Goal: Task Accomplishment & Management: Complete application form

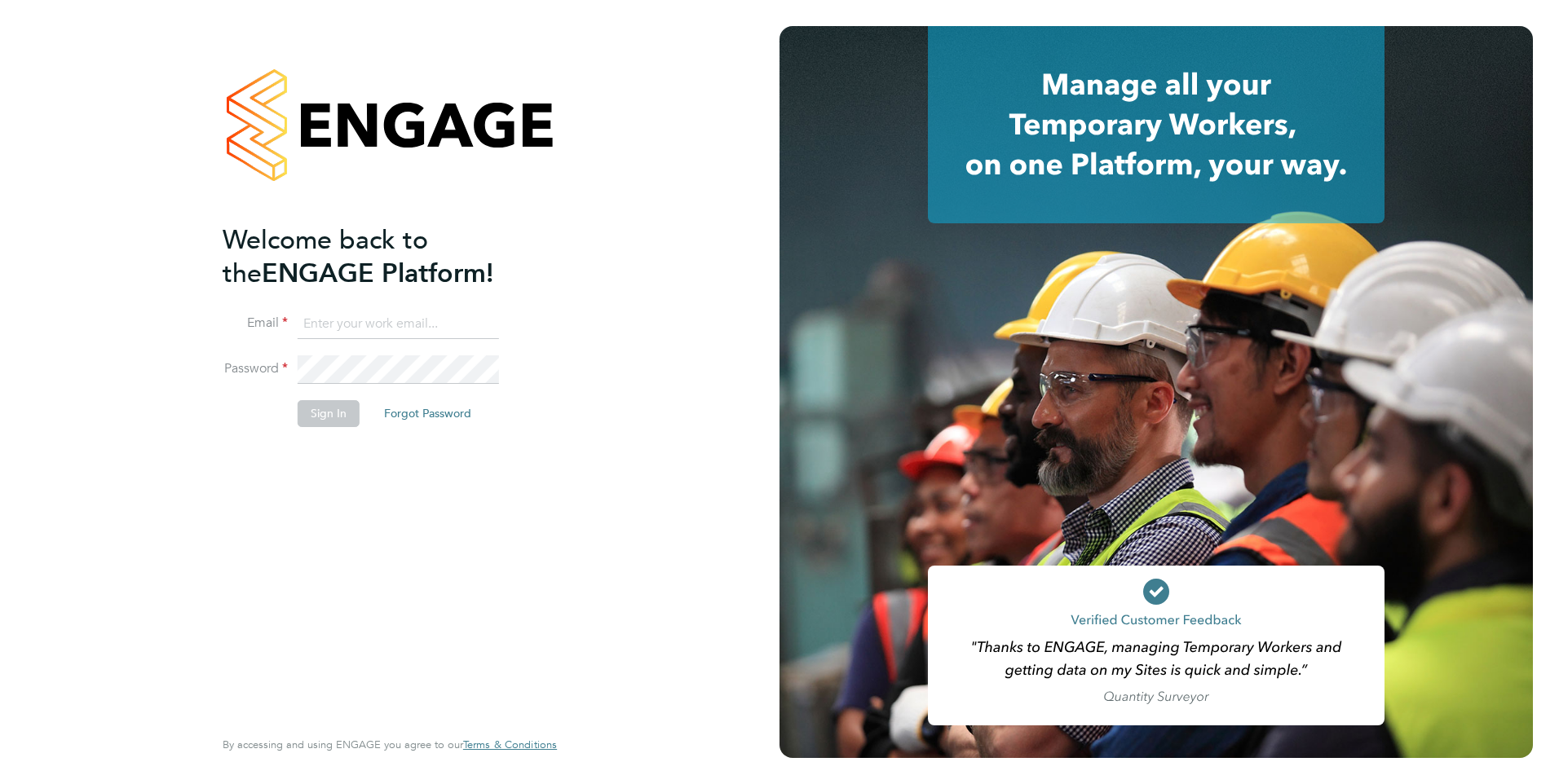
type input "[PERSON_NAME][EMAIL_ADDRESS][PERSON_NAME][DOMAIN_NAME]"
click at [327, 418] on button "Sign In" at bounding box center [328, 413] width 62 height 26
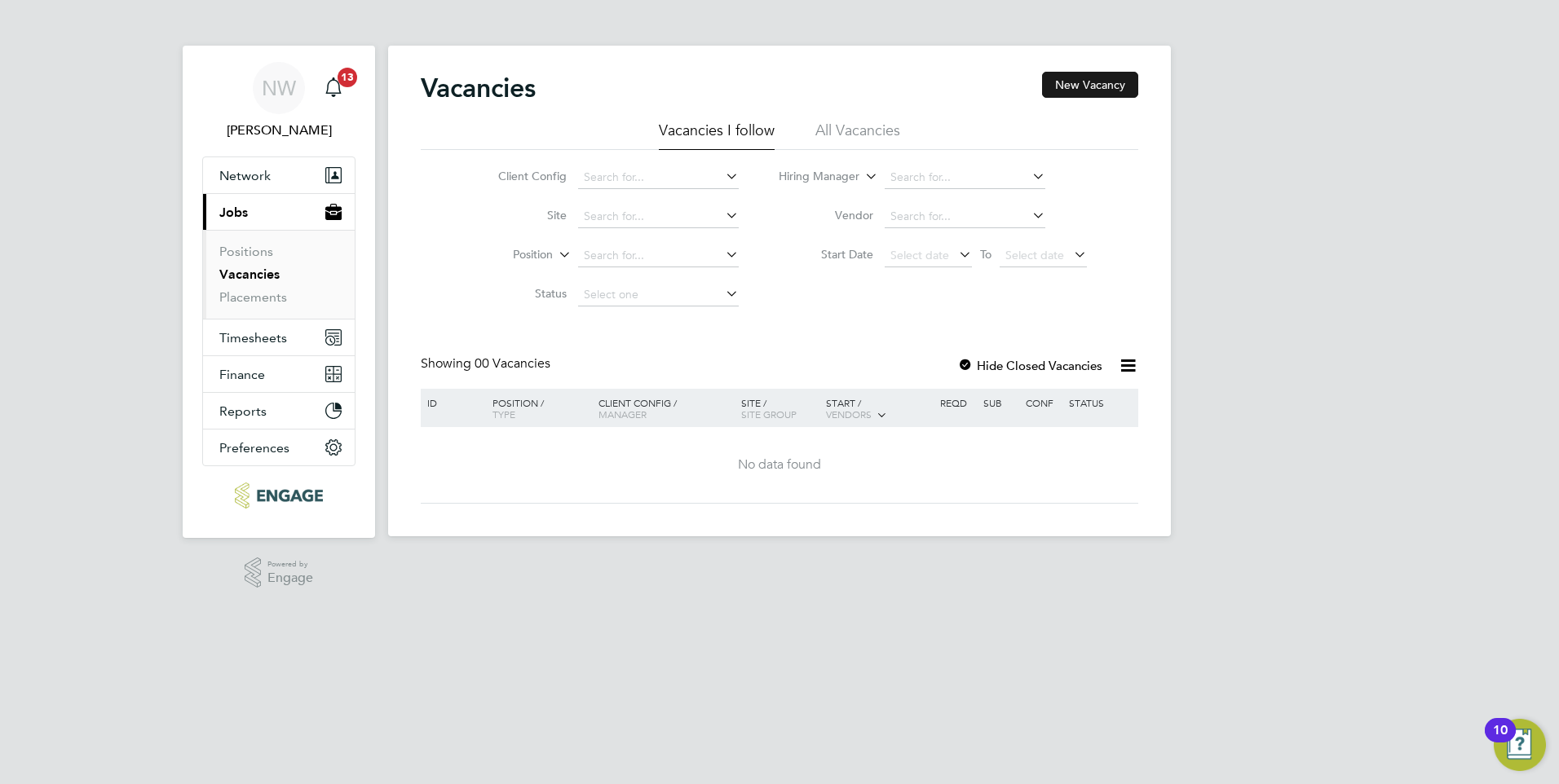
click at [1093, 86] on button "New Vacancy" at bounding box center [1089, 84] width 96 height 26
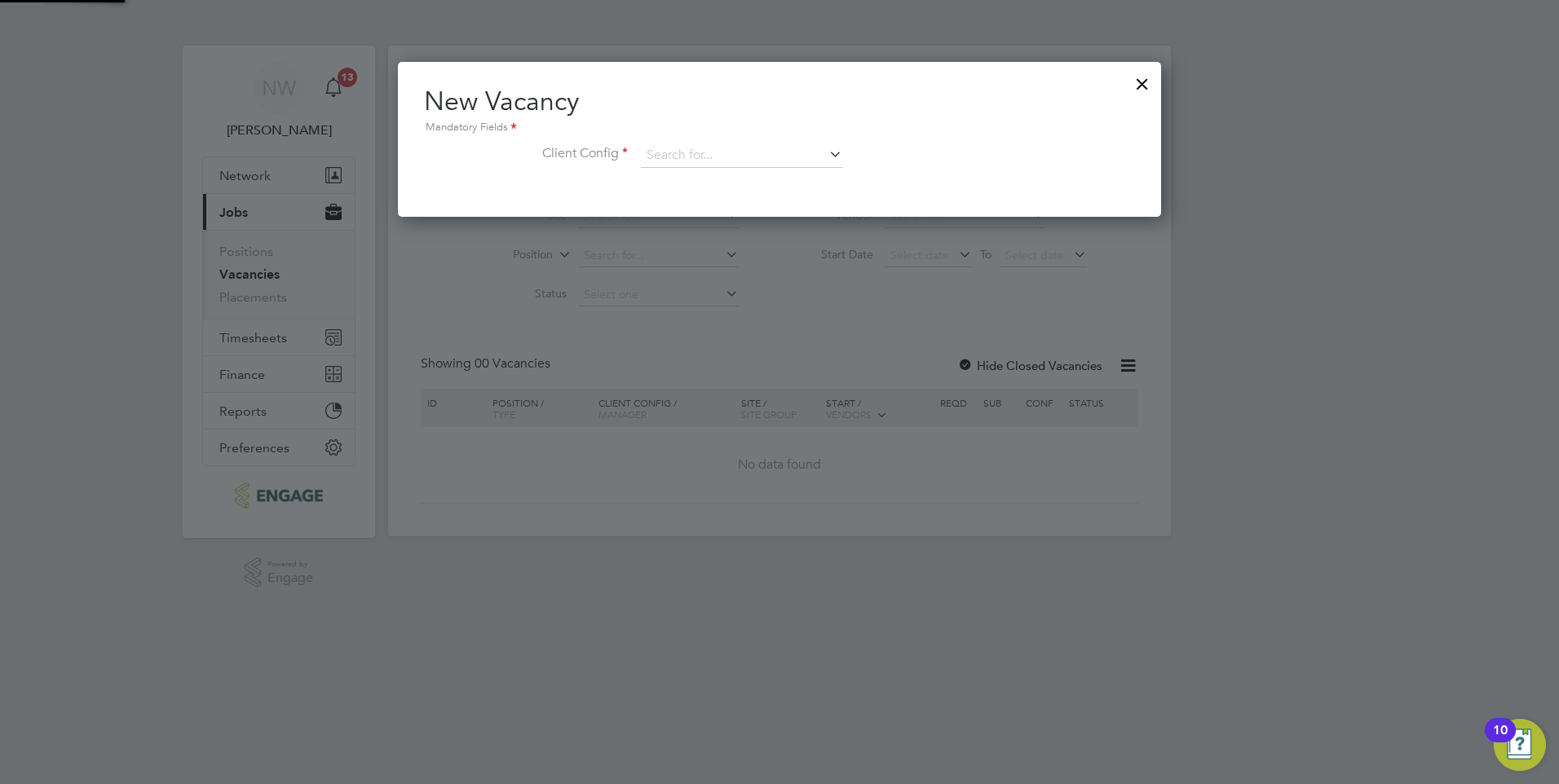
scroll to position [155, 764]
click at [826, 159] on icon at bounding box center [826, 153] width 0 height 23
type input "Poplar"
click at [756, 180] on li "No results found" at bounding box center [742, 178] width 203 height 21
click at [826, 159] on icon at bounding box center [826, 153] width 0 height 23
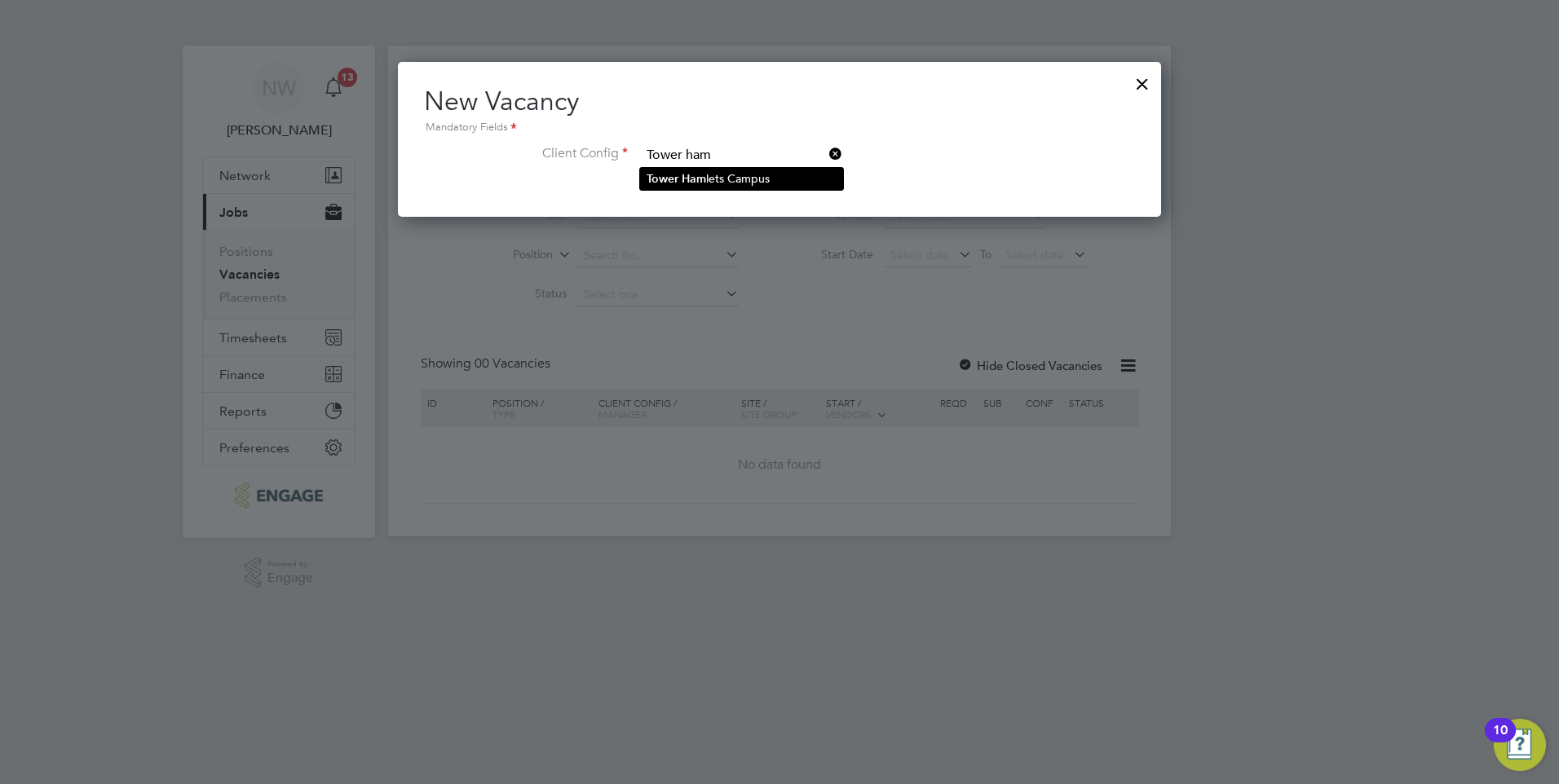
click at [768, 185] on li "[GEOGRAPHIC_DATA]" at bounding box center [742, 179] width 203 height 22
type input "[GEOGRAPHIC_DATA]"
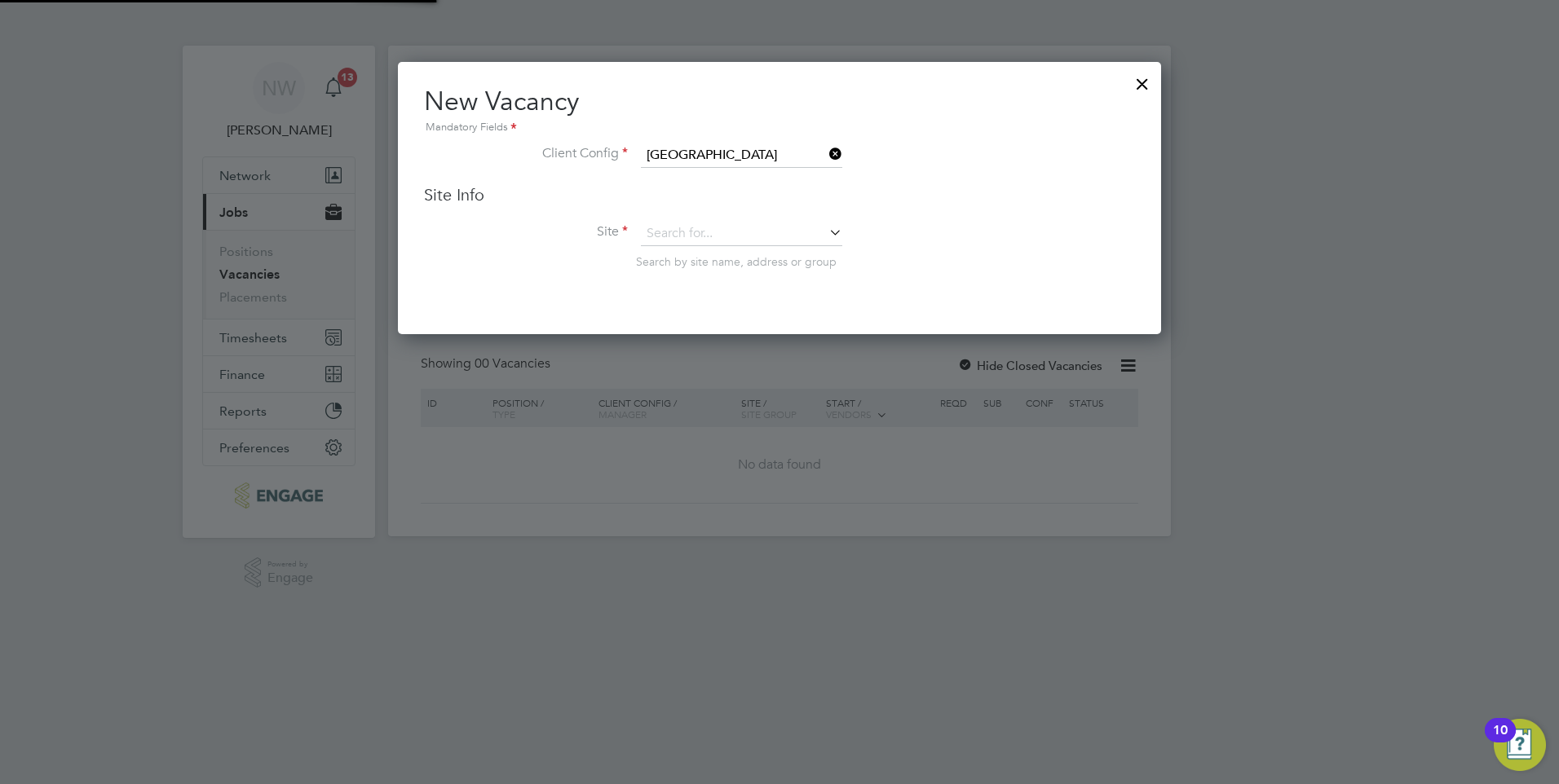
scroll to position [273, 764]
click at [826, 239] on icon at bounding box center [826, 232] width 0 height 23
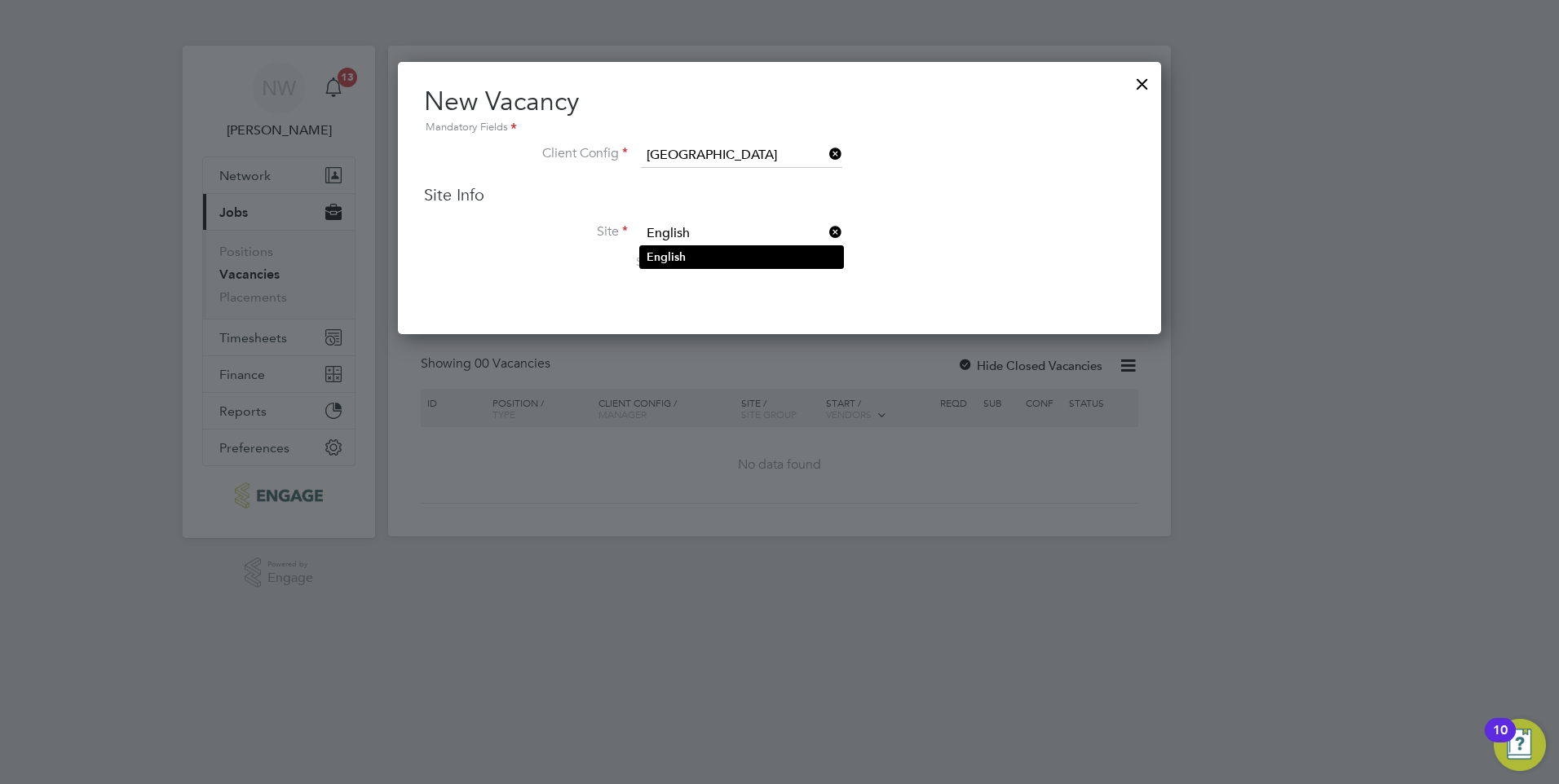
type input "English"
click at [771, 263] on li "English" at bounding box center [742, 257] width 203 height 22
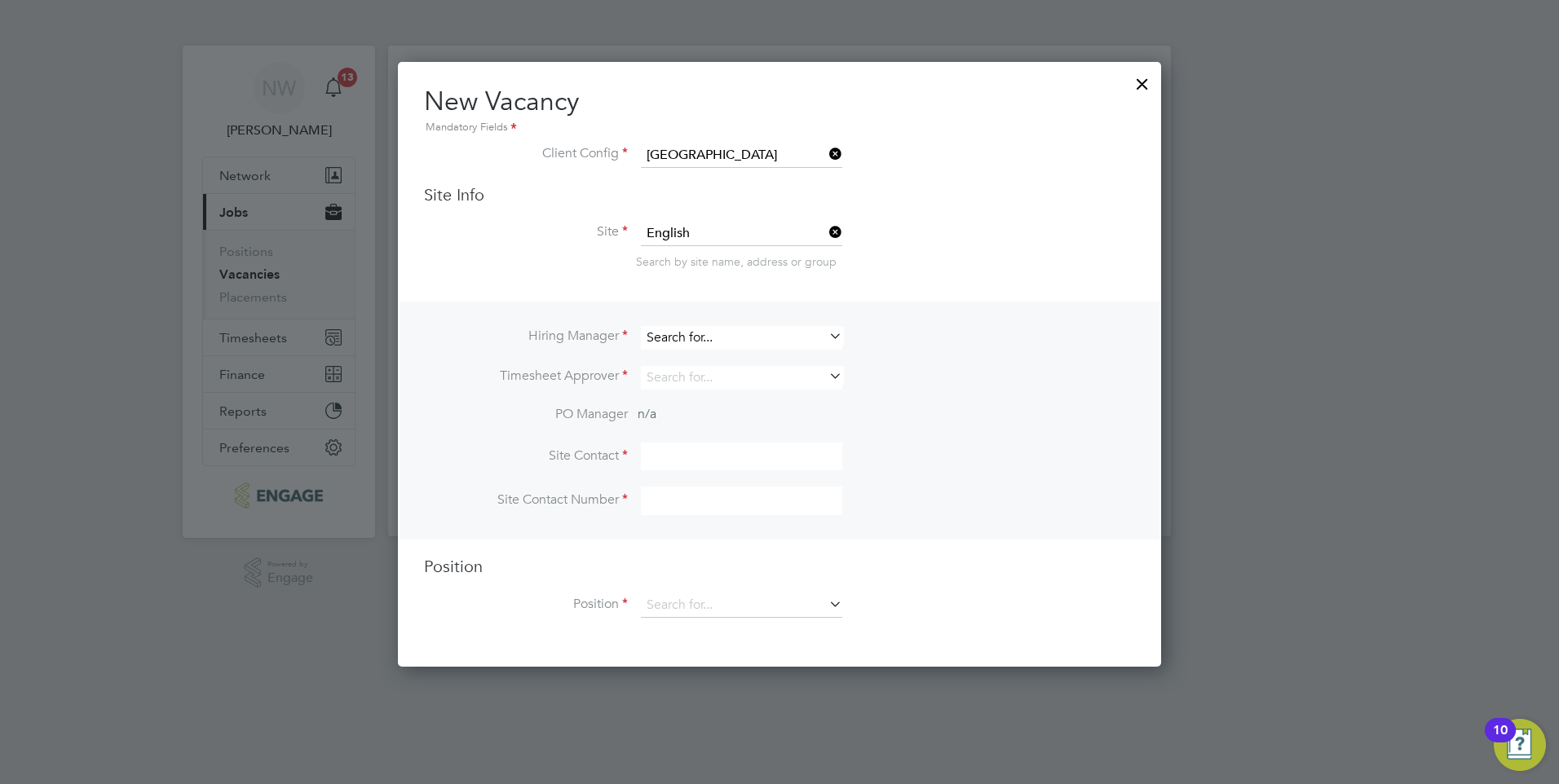
click at [787, 332] on input at bounding box center [742, 338] width 201 height 24
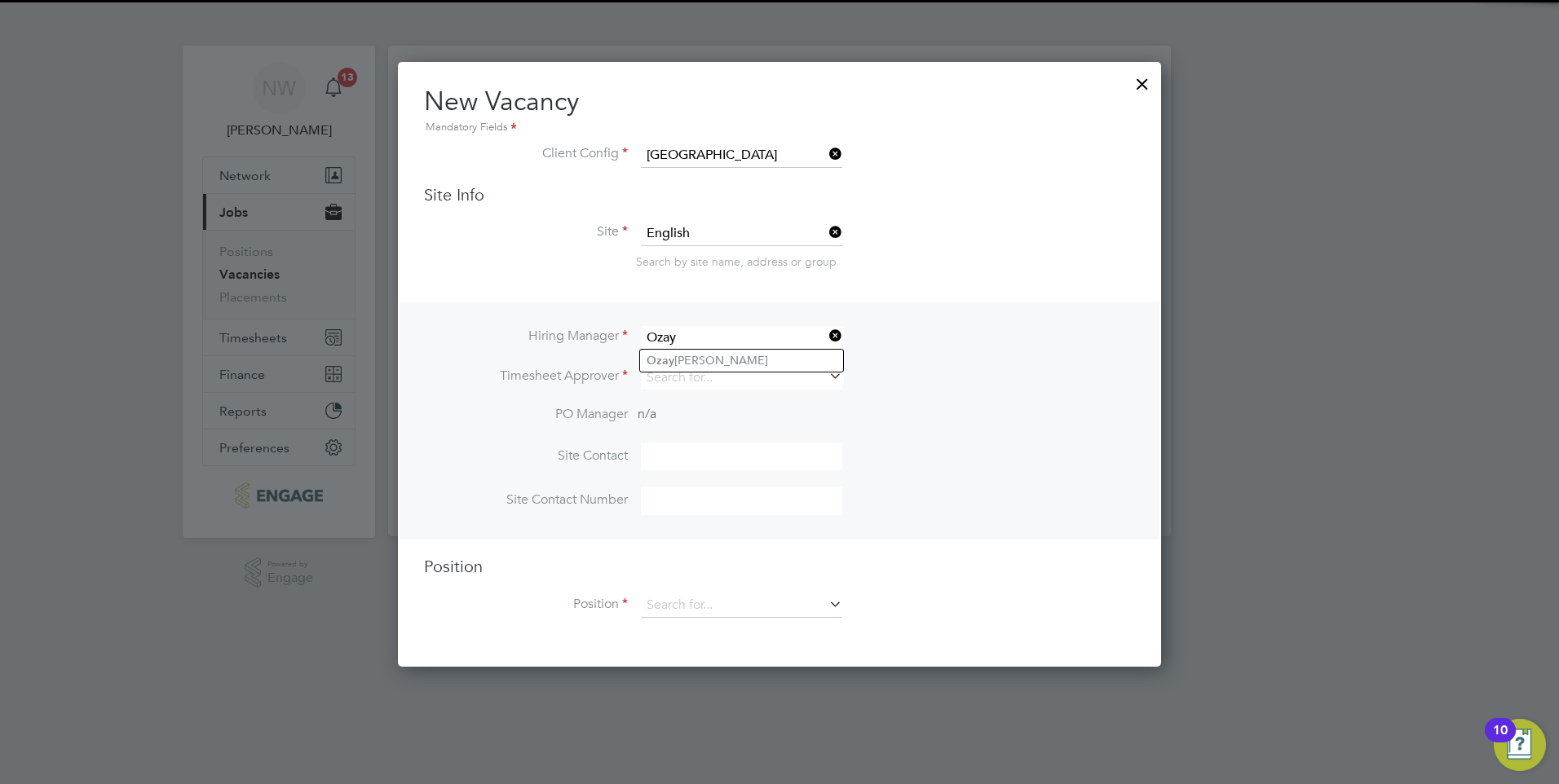
type input "[PERSON_NAME]"
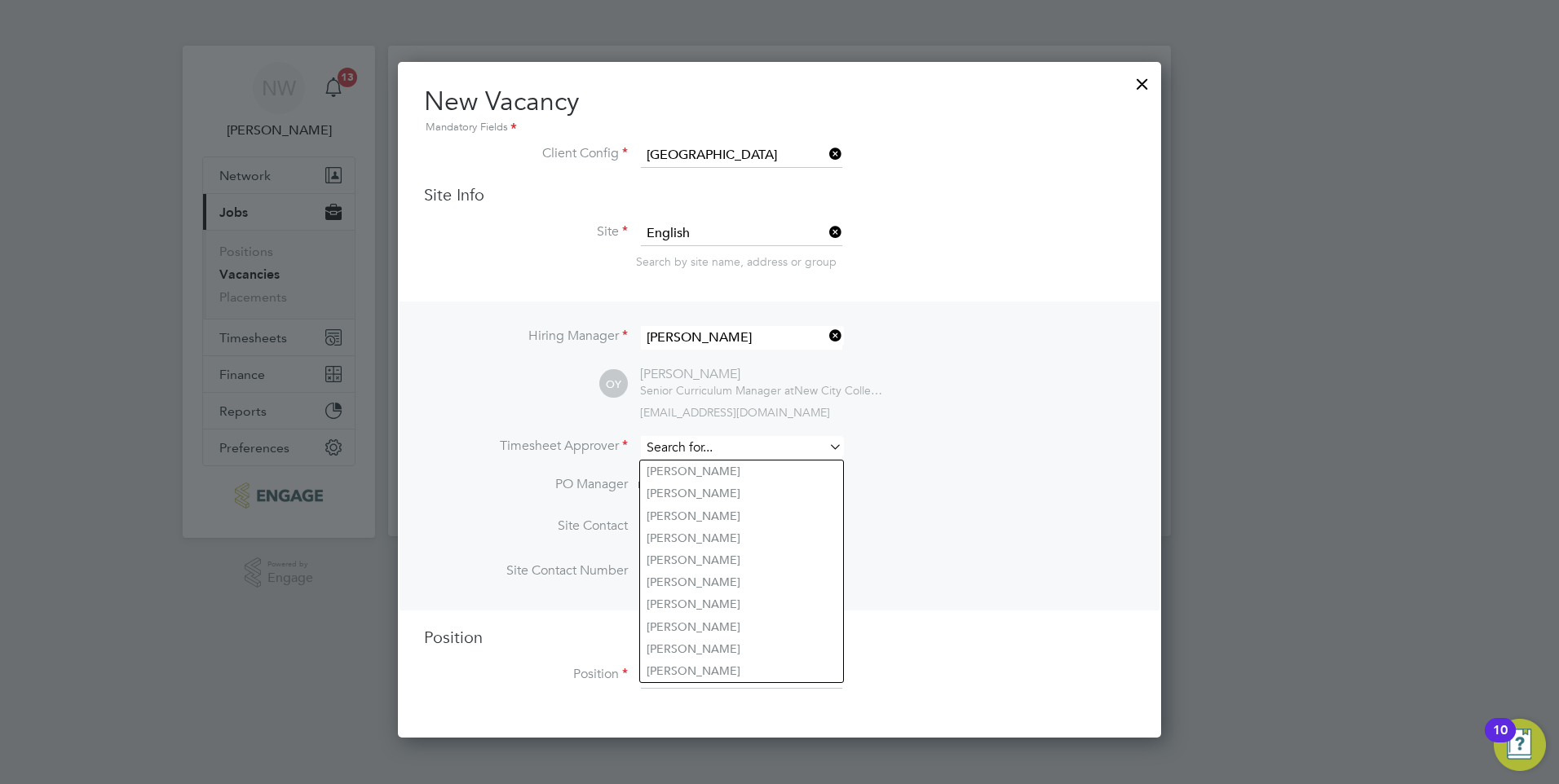
type input "f"
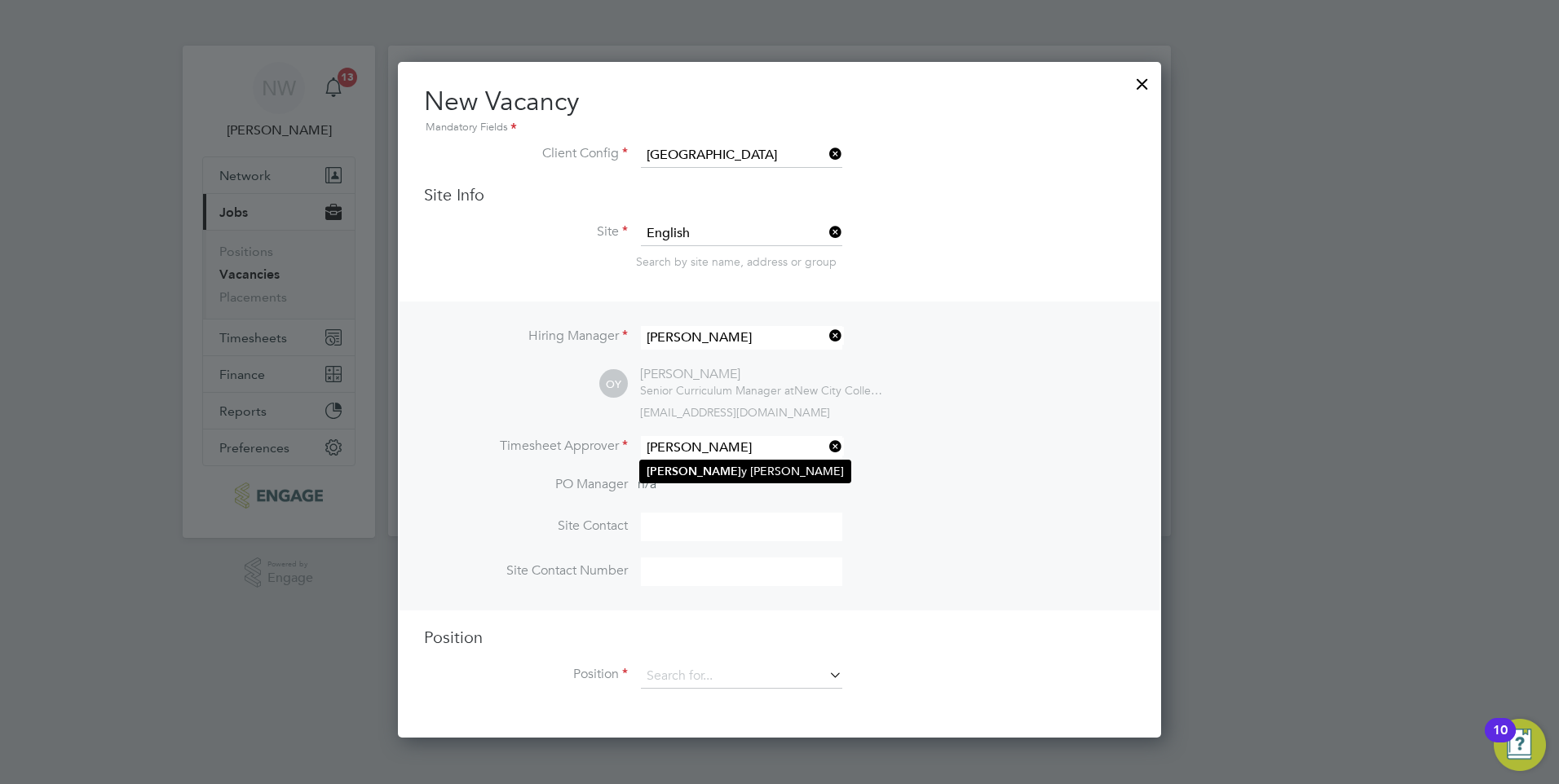
click at [710, 467] on li "[PERSON_NAME]" at bounding box center [745, 471] width 211 height 22
type input "[PERSON_NAME]"
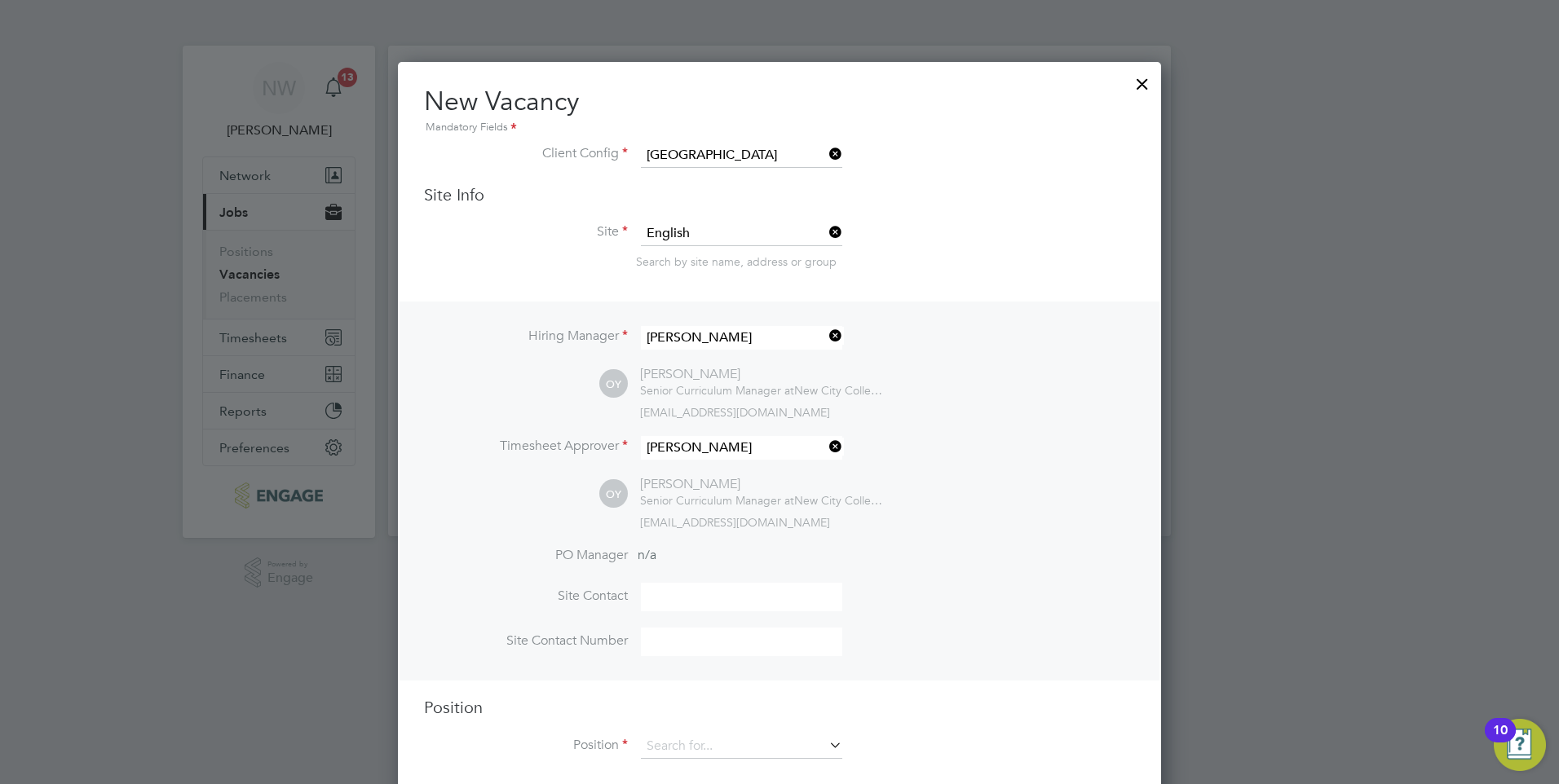
scroll to position [26, 0]
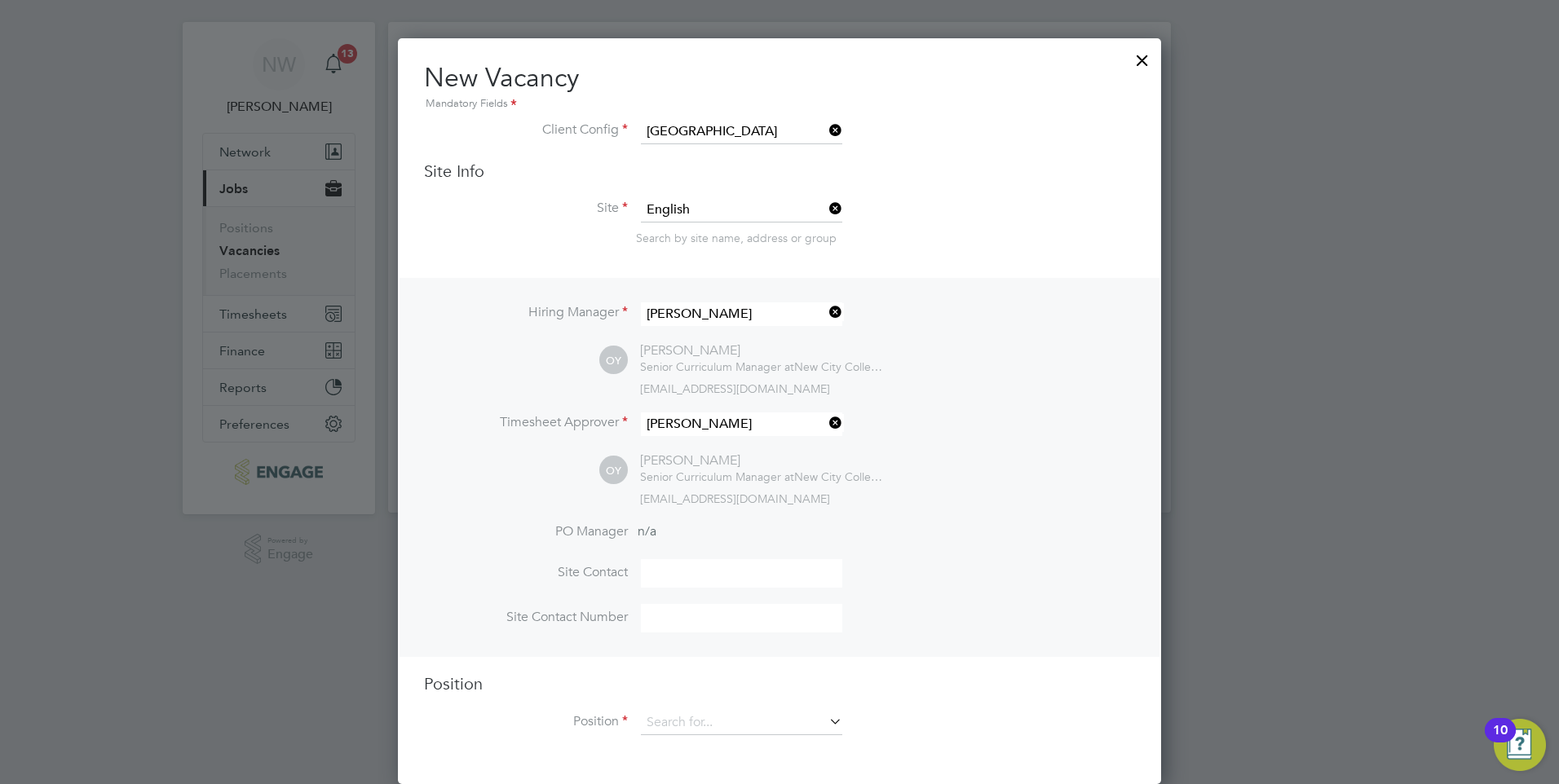
click at [826, 719] on icon at bounding box center [826, 721] width 0 height 23
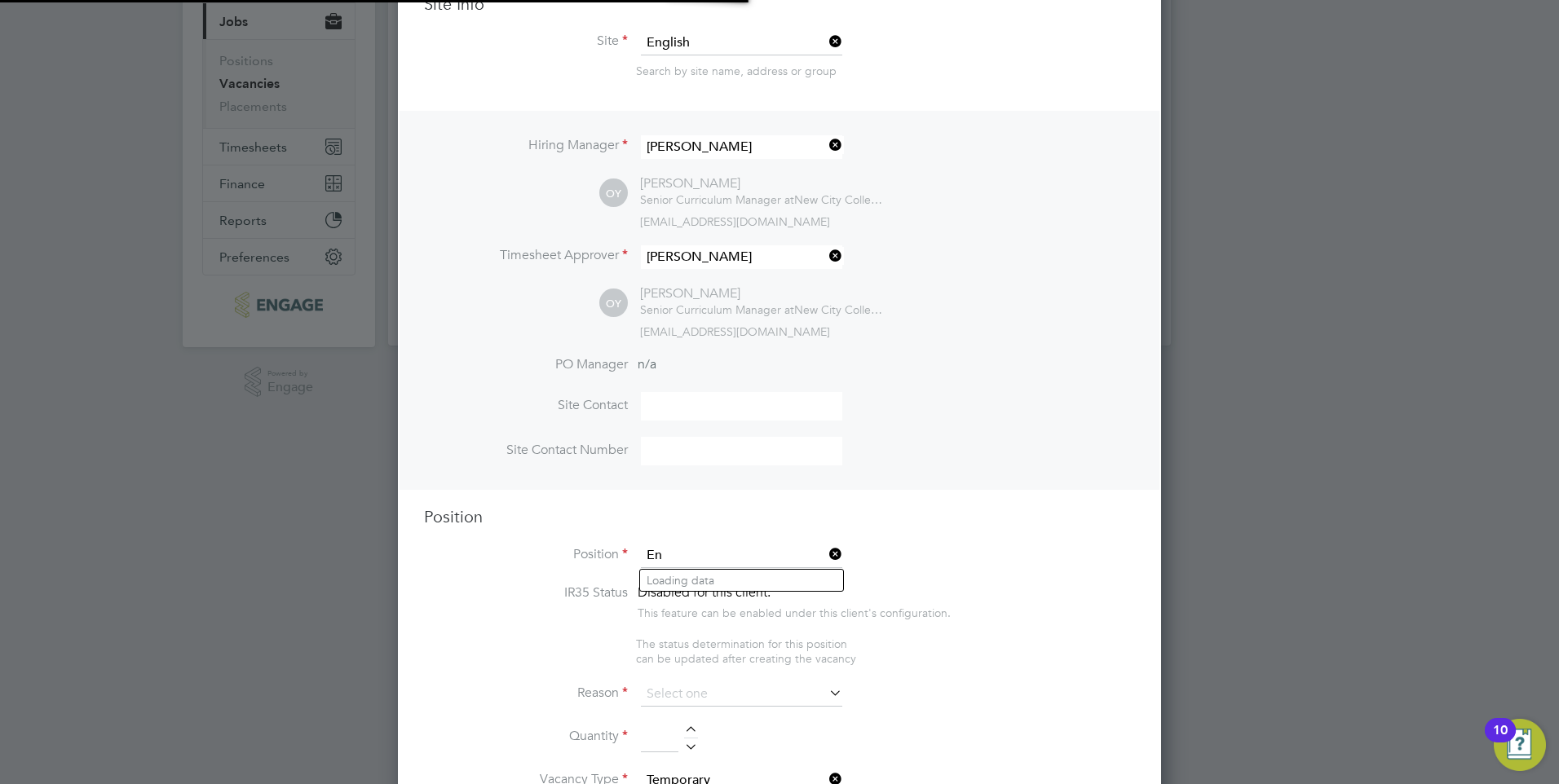
scroll to position [2504, 764]
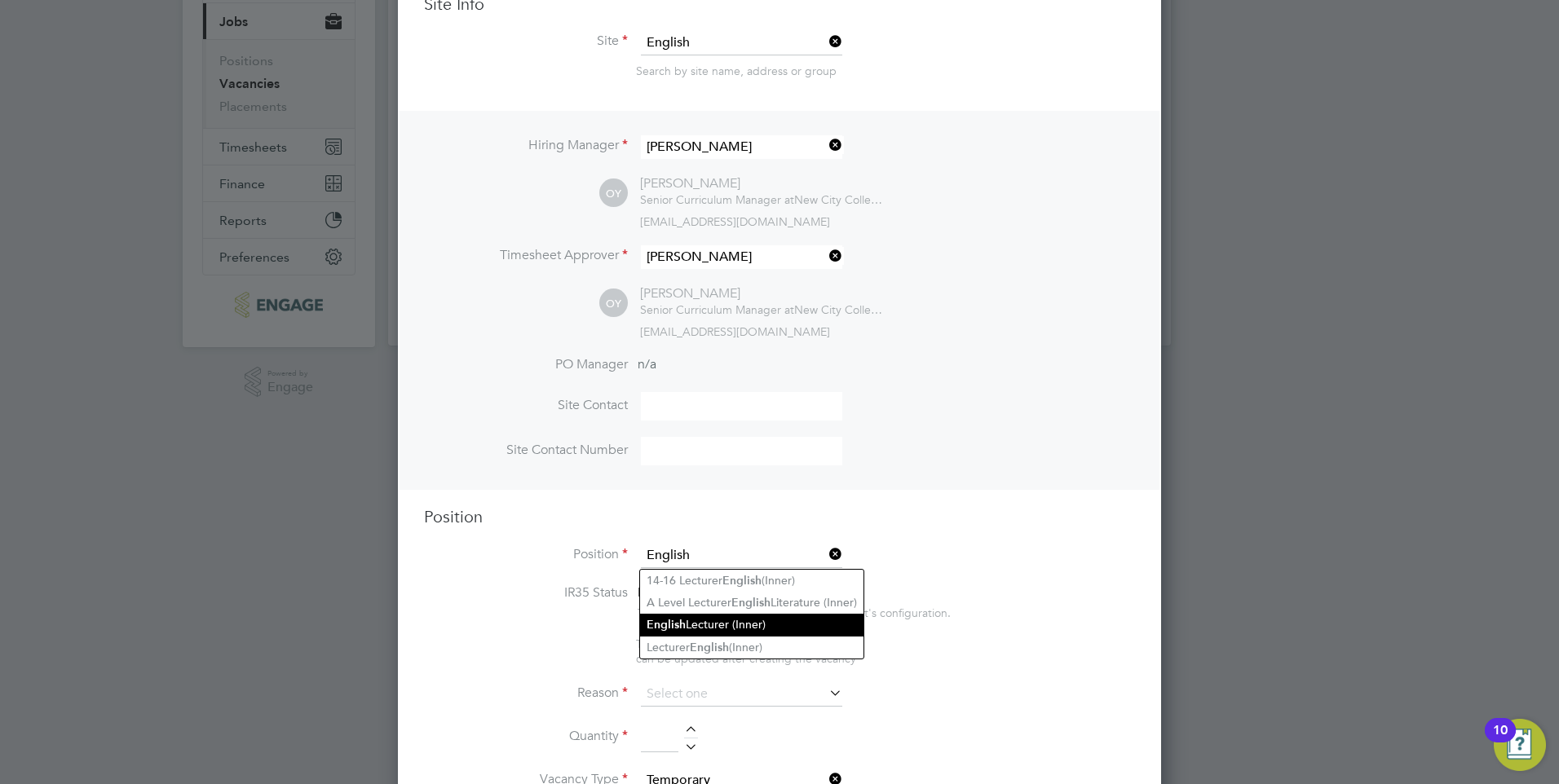
type input "English Lecturer (Inner)"
type textarea "LOREMIP DO SIT: · Am conse adi elitse doeiusmo te i utlab et dolorem, aliqu eni…"
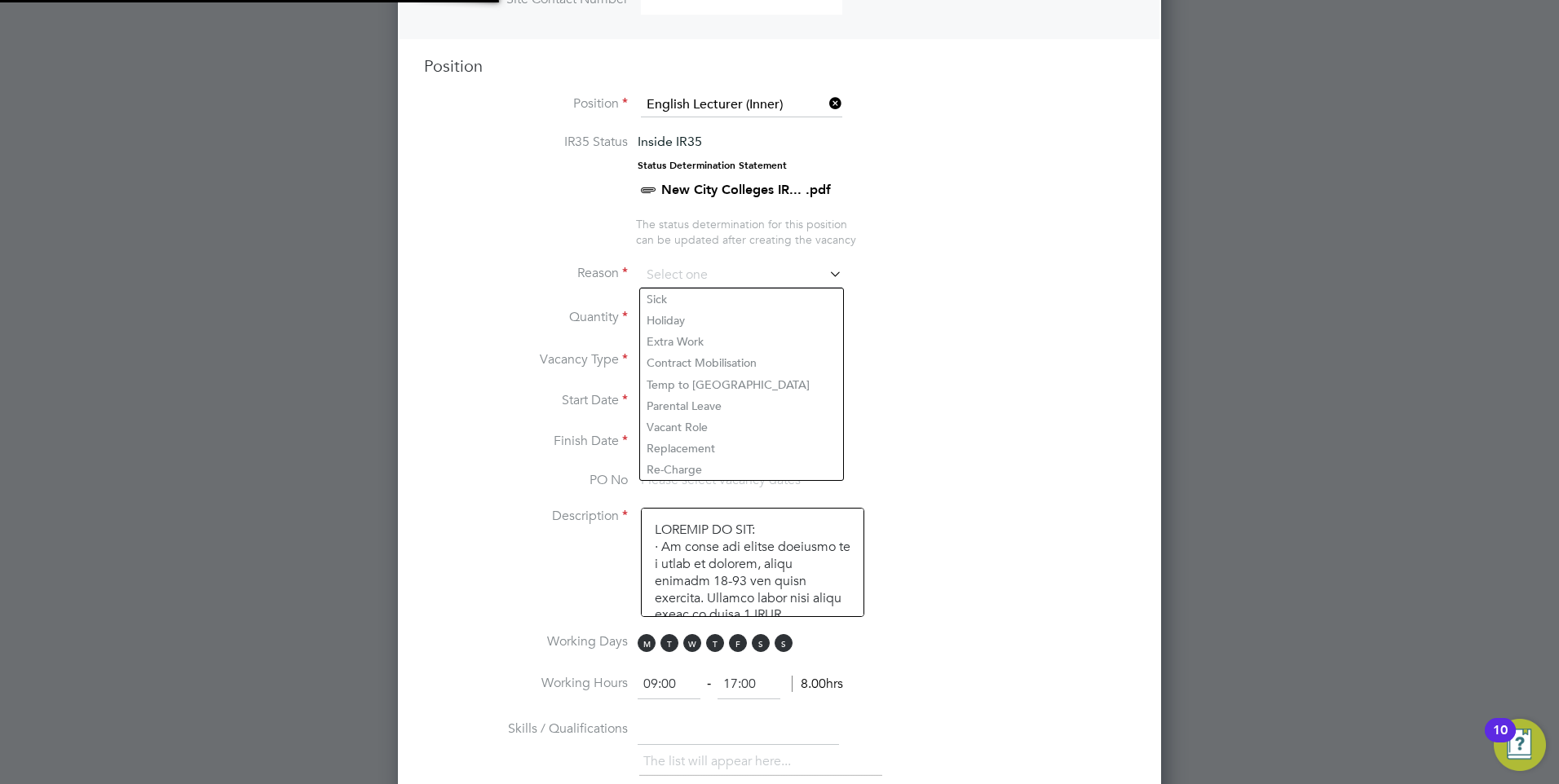
scroll to position [645, 0]
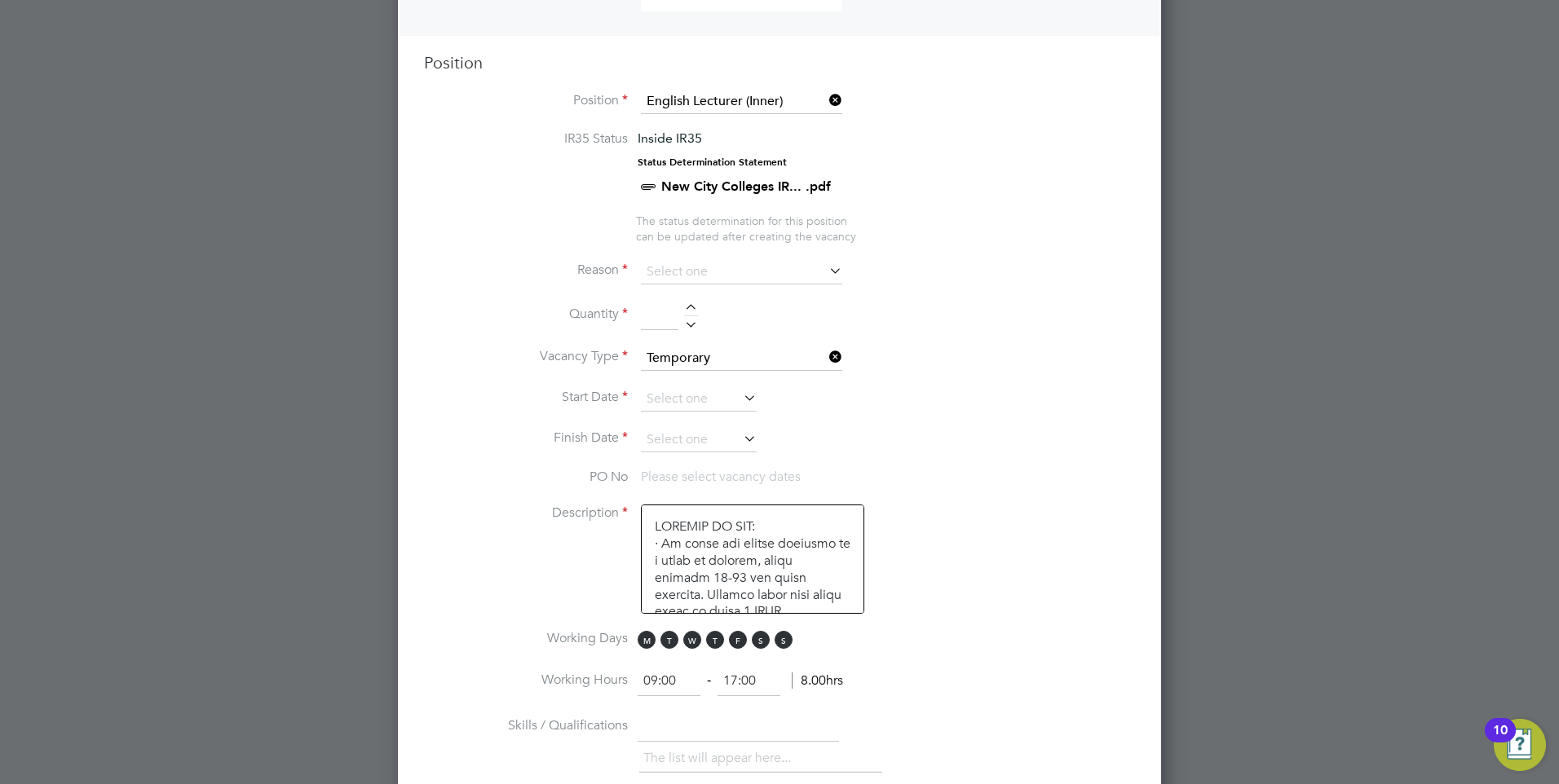
click at [699, 332] on li "Extra Work" at bounding box center [742, 337] width 203 height 21
type input "Extra Work"
click at [688, 324] on div at bounding box center [690, 321] width 14 height 11
type input "1"
click at [717, 400] on input at bounding box center [699, 399] width 116 height 25
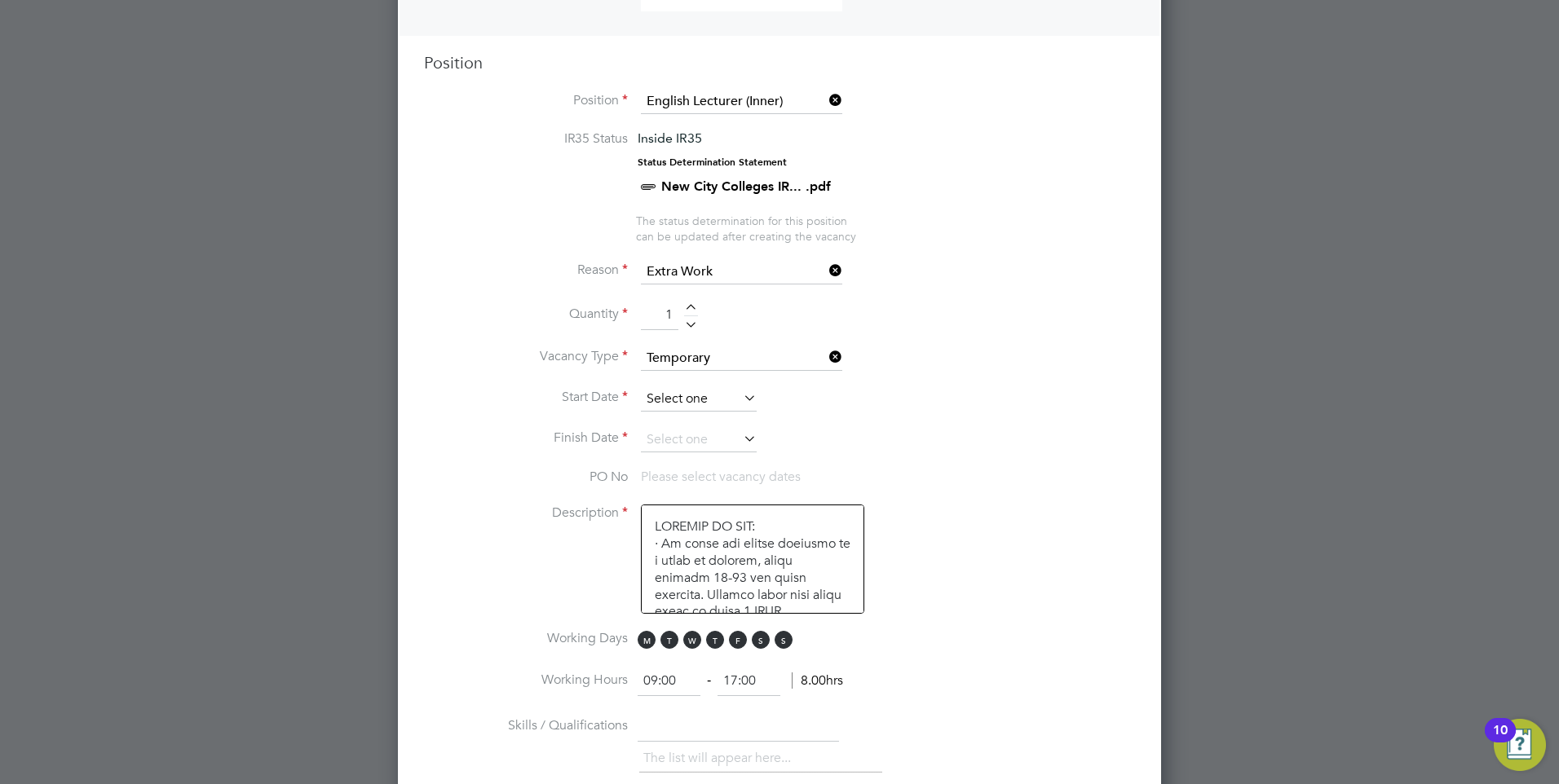
scroll to position [458, 0]
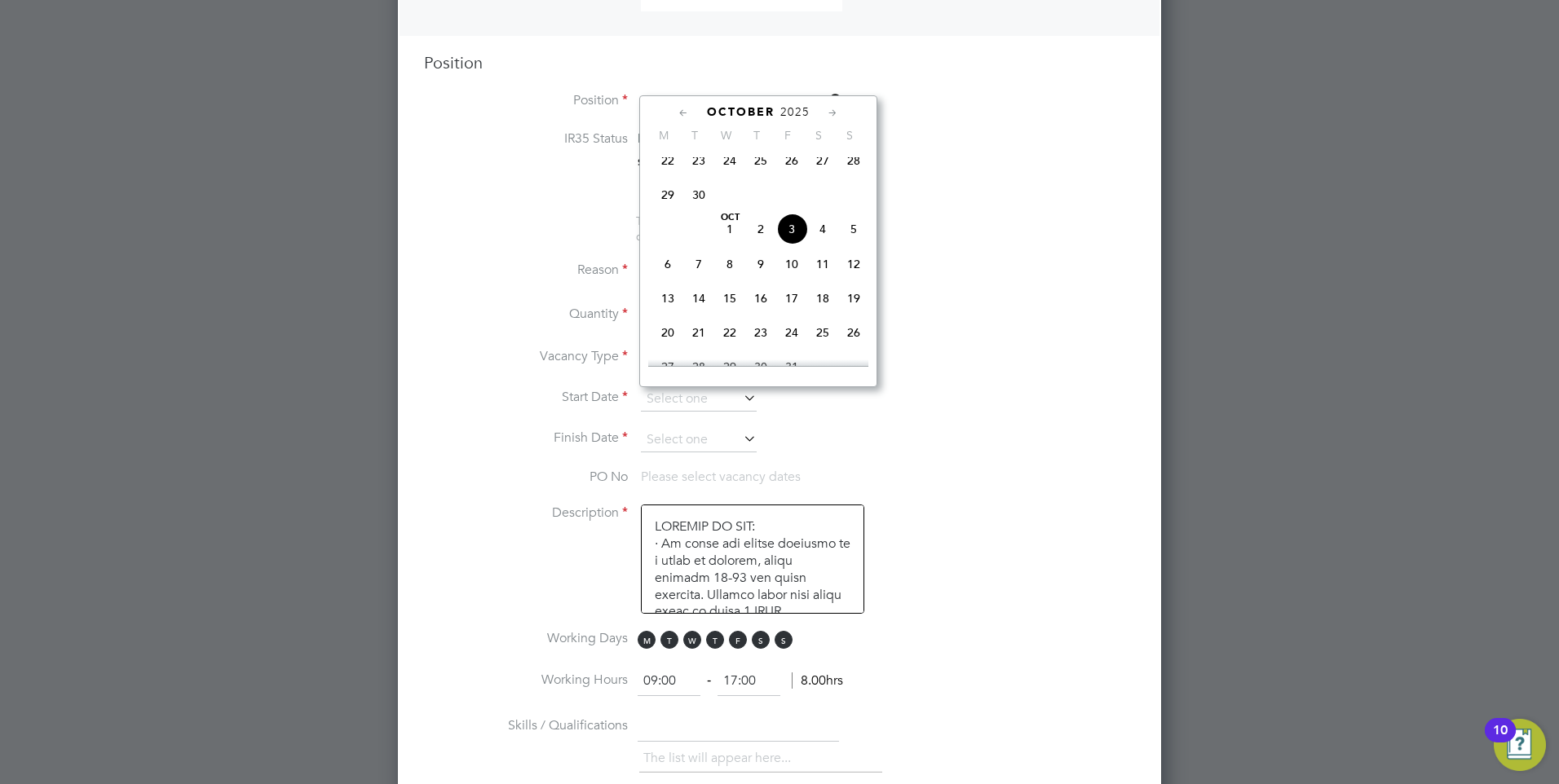
click at [697, 278] on span "7" at bounding box center [698, 264] width 31 height 31
type input "[DATE]"
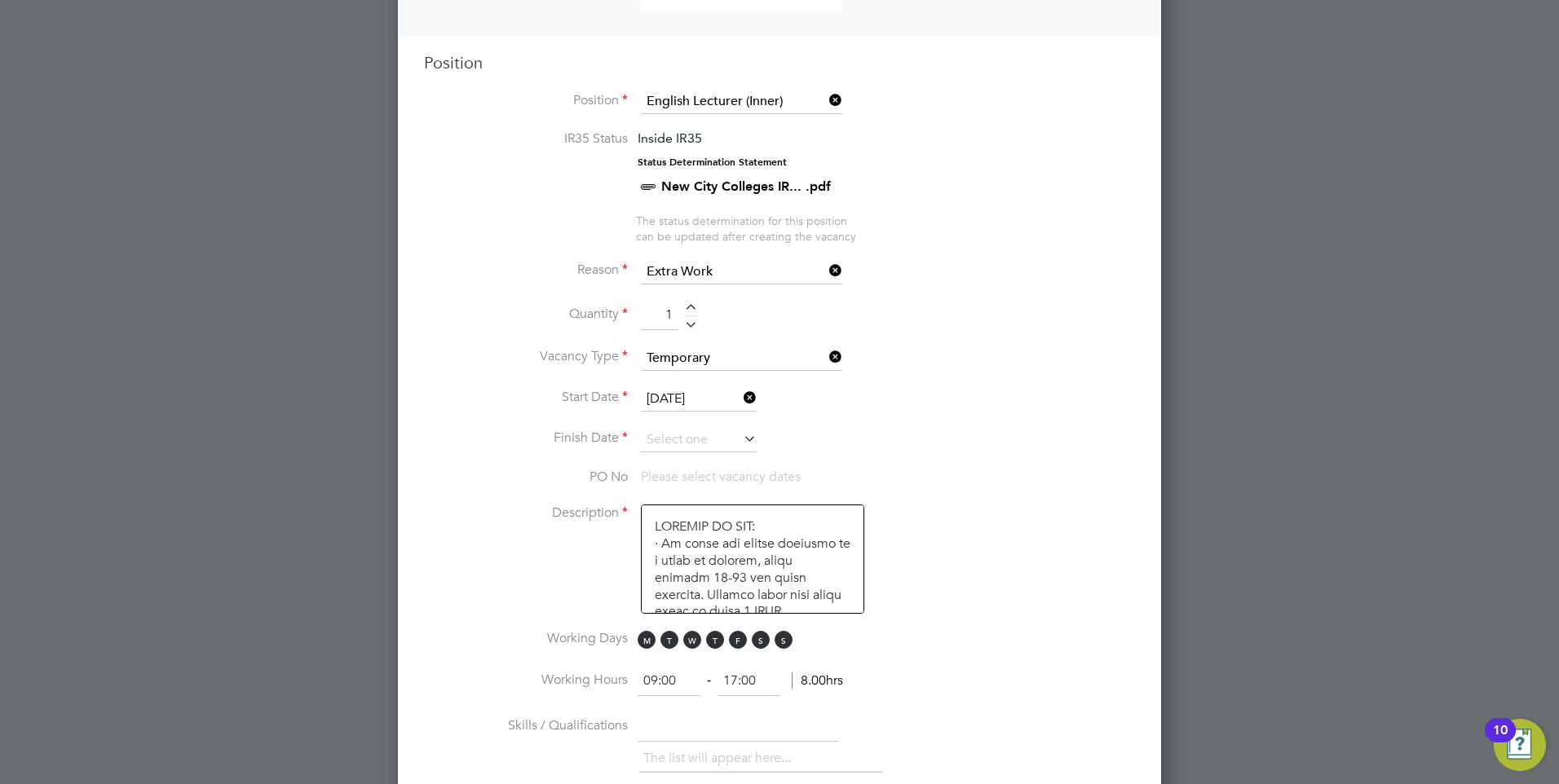
click at [740, 441] on icon at bounding box center [740, 438] width 0 height 23
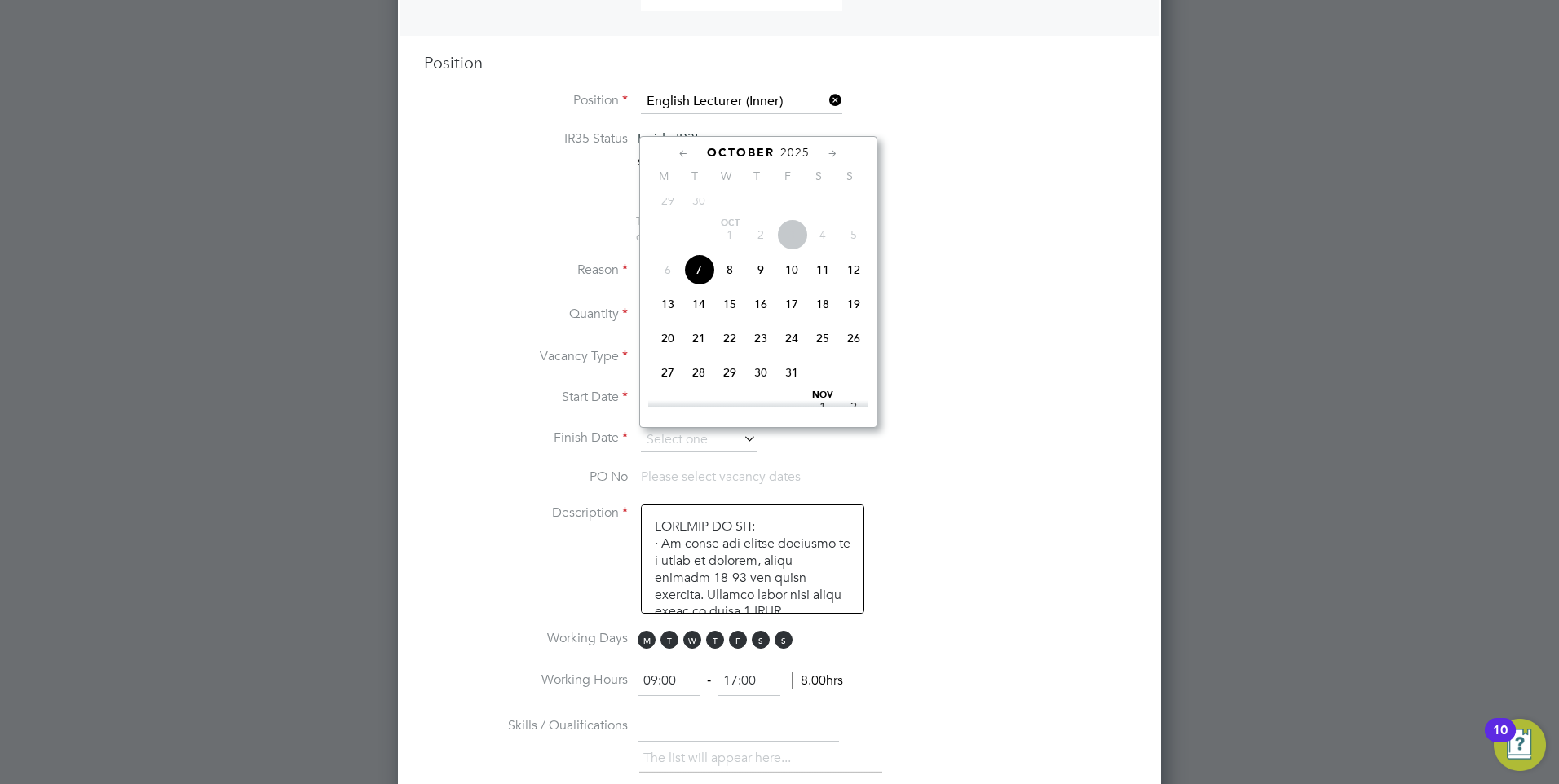
click at [832, 153] on icon at bounding box center [833, 153] width 15 height 18
click at [832, 153] on icon at bounding box center [833, 153] width 15 height 18
click at [832, 154] on icon at bounding box center [833, 153] width 15 height 18
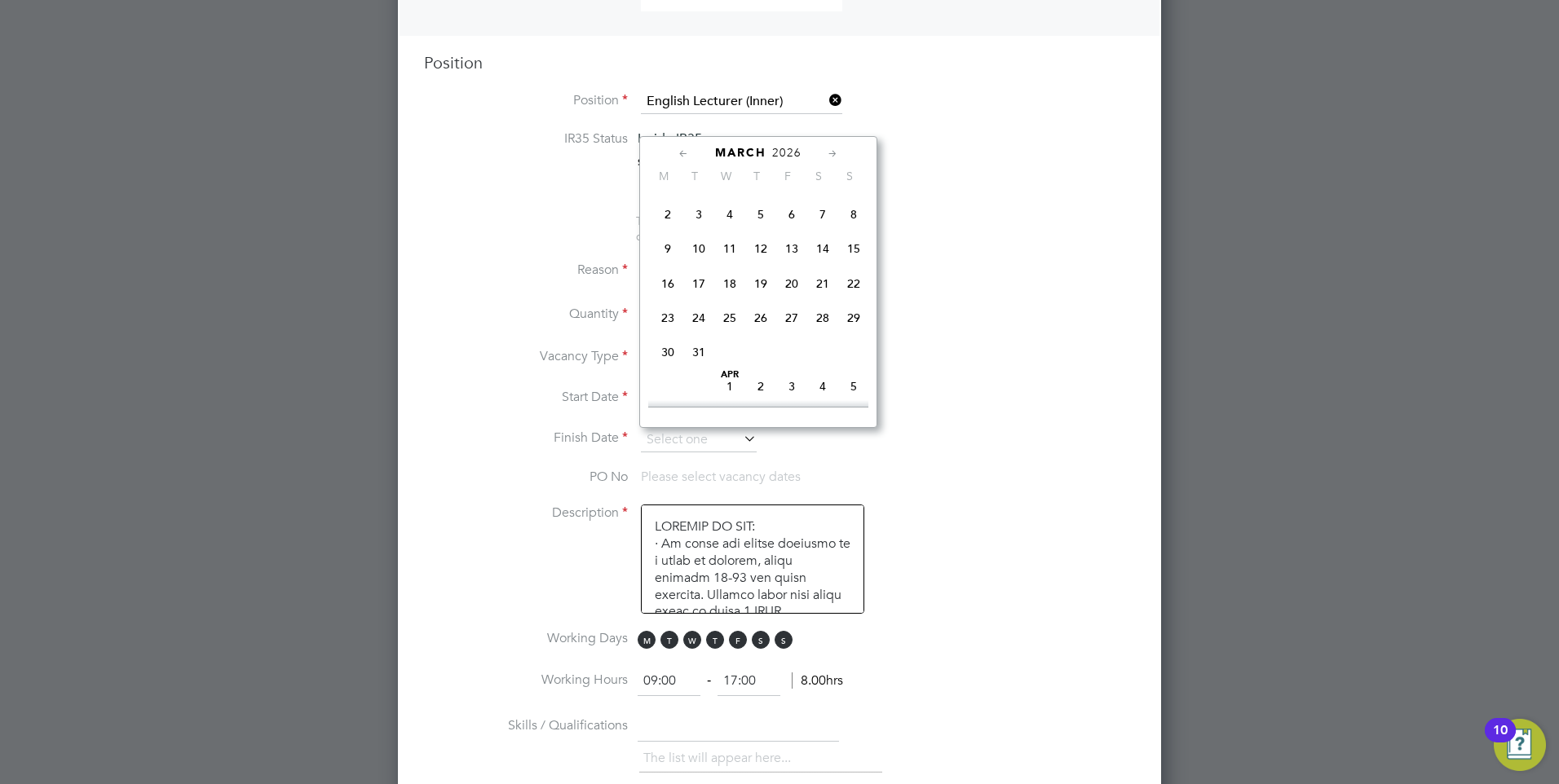
click at [832, 154] on icon at bounding box center [833, 153] width 15 height 18
click at [830, 154] on icon at bounding box center [833, 153] width 15 height 18
click at [698, 357] on span "26" at bounding box center [698, 342] width 31 height 31
type input "[DATE]"
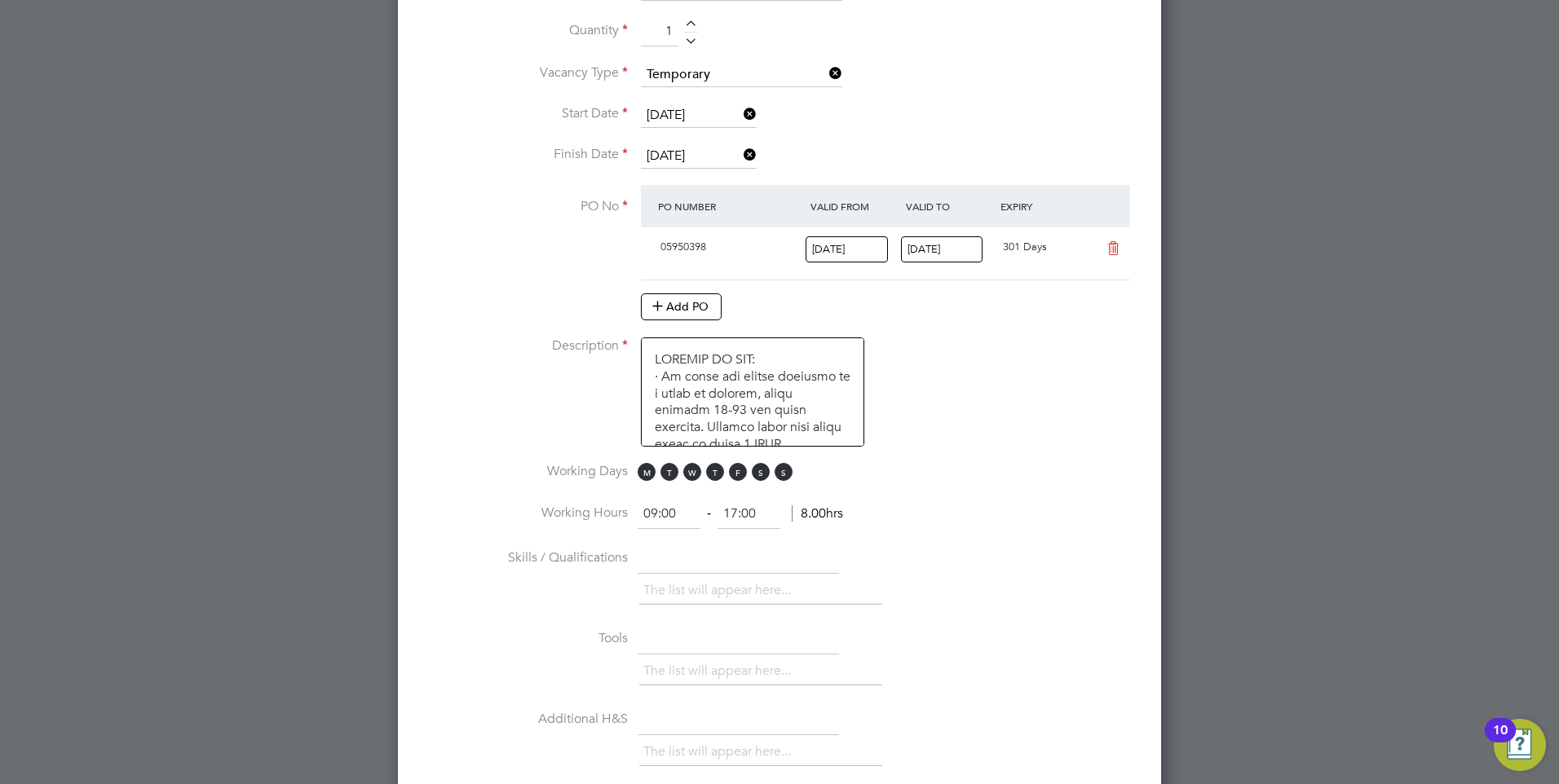
scroll to position [971, 0]
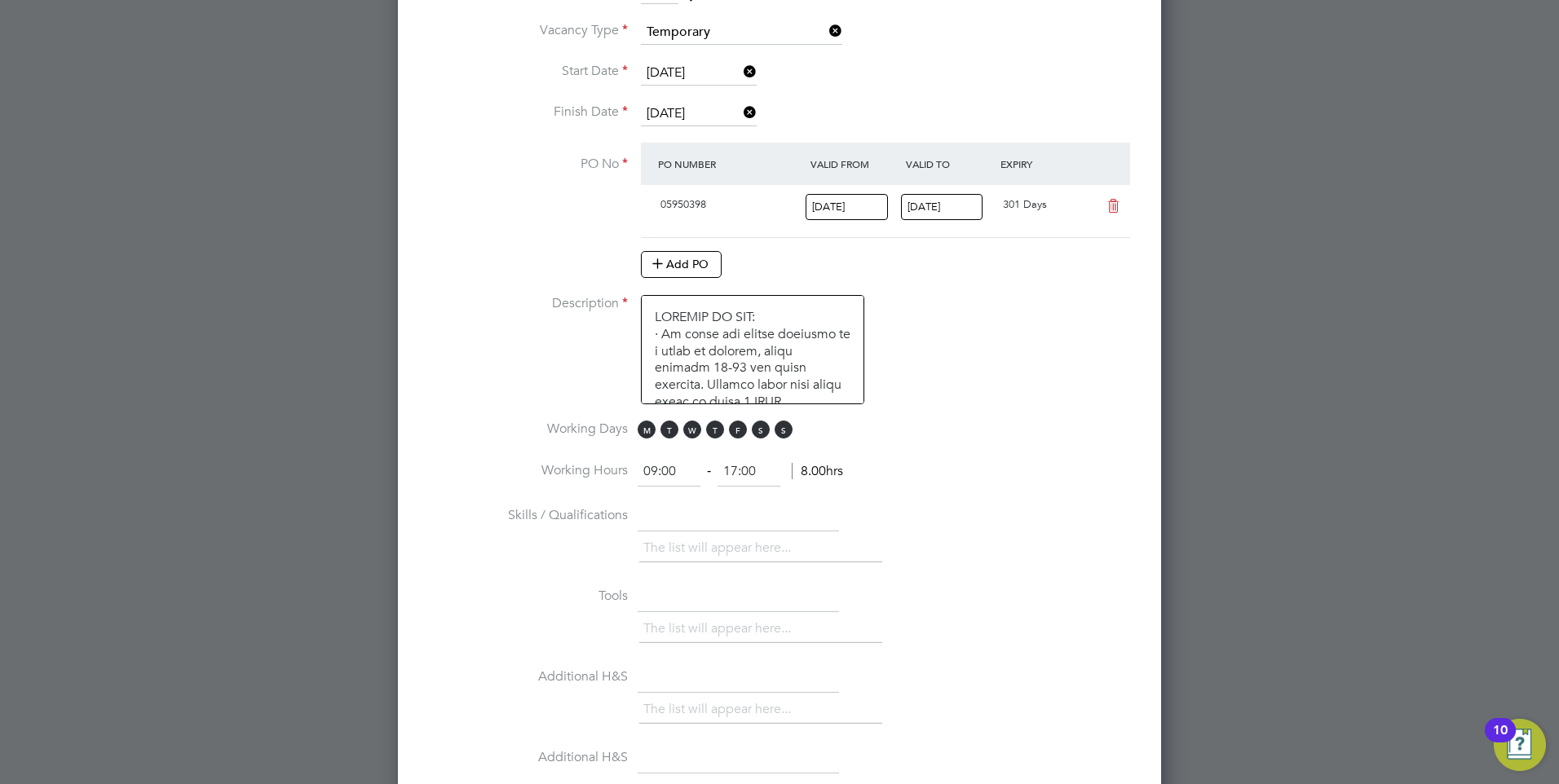
click at [740, 115] on icon at bounding box center [740, 112] width 0 height 23
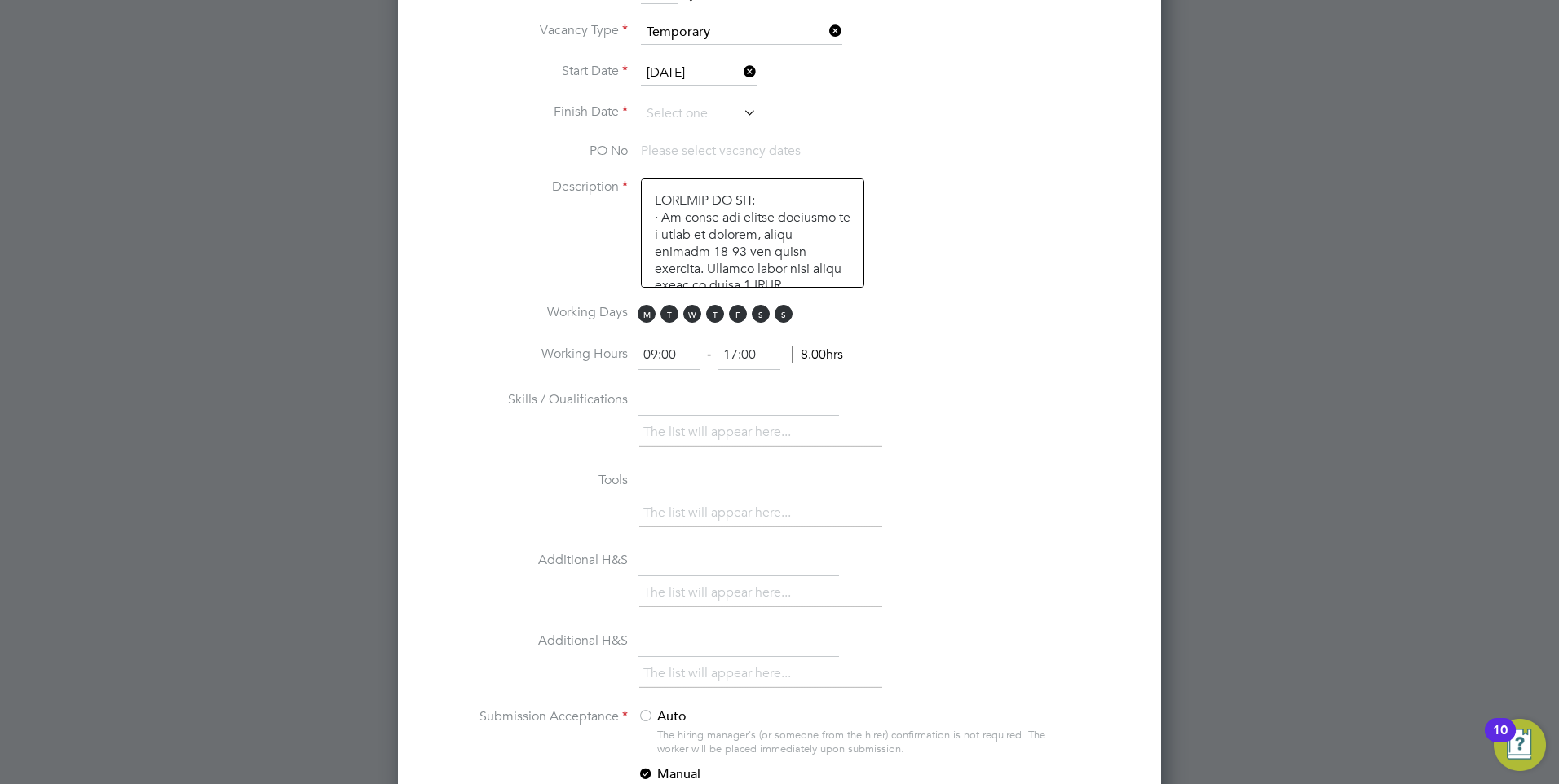
click at [740, 115] on icon at bounding box center [740, 112] width 0 height 23
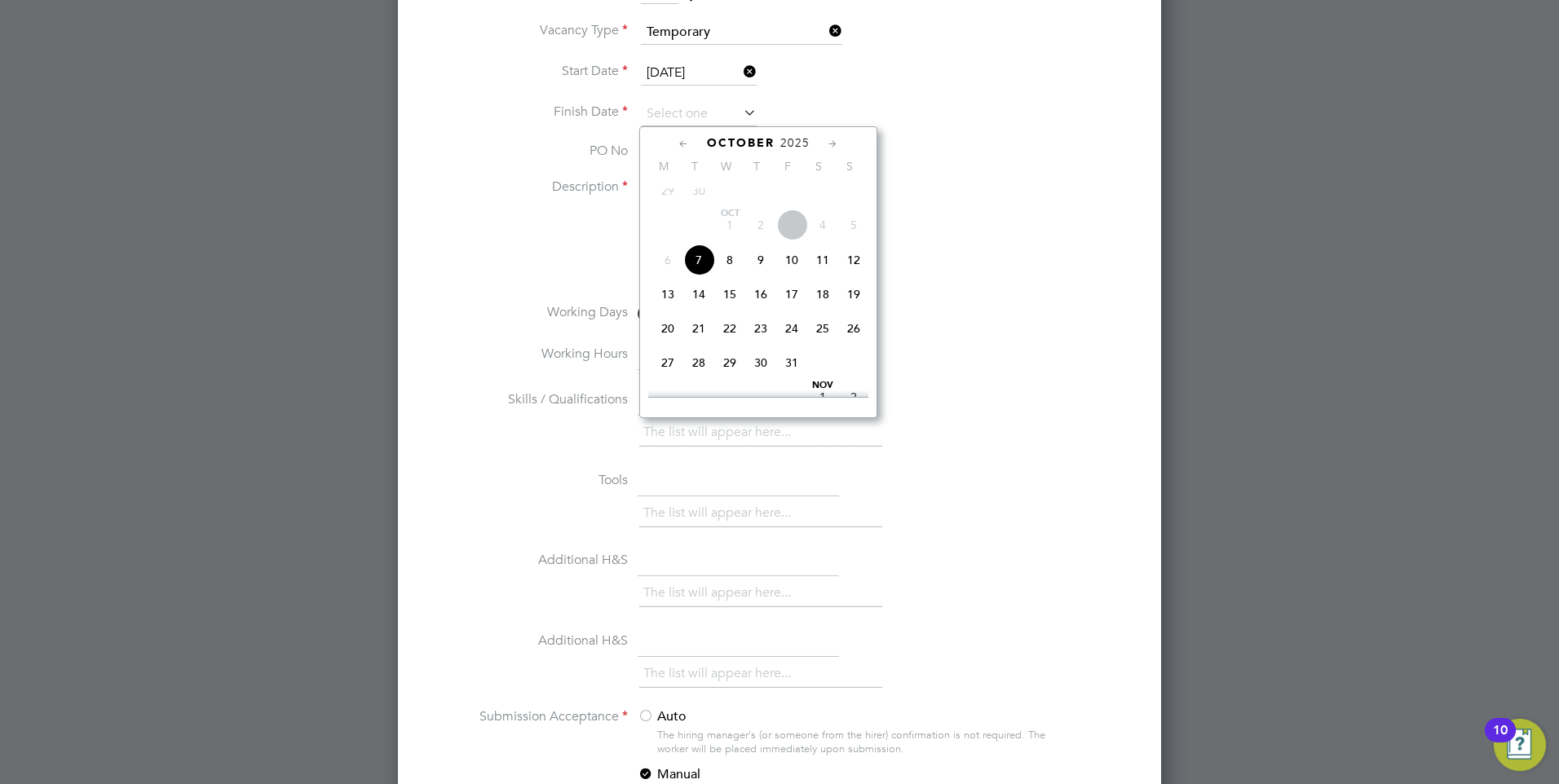
click at [829, 146] on icon at bounding box center [833, 144] width 15 height 18
click at [834, 150] on icon at bounding box center [833, 144] width 15 height 18
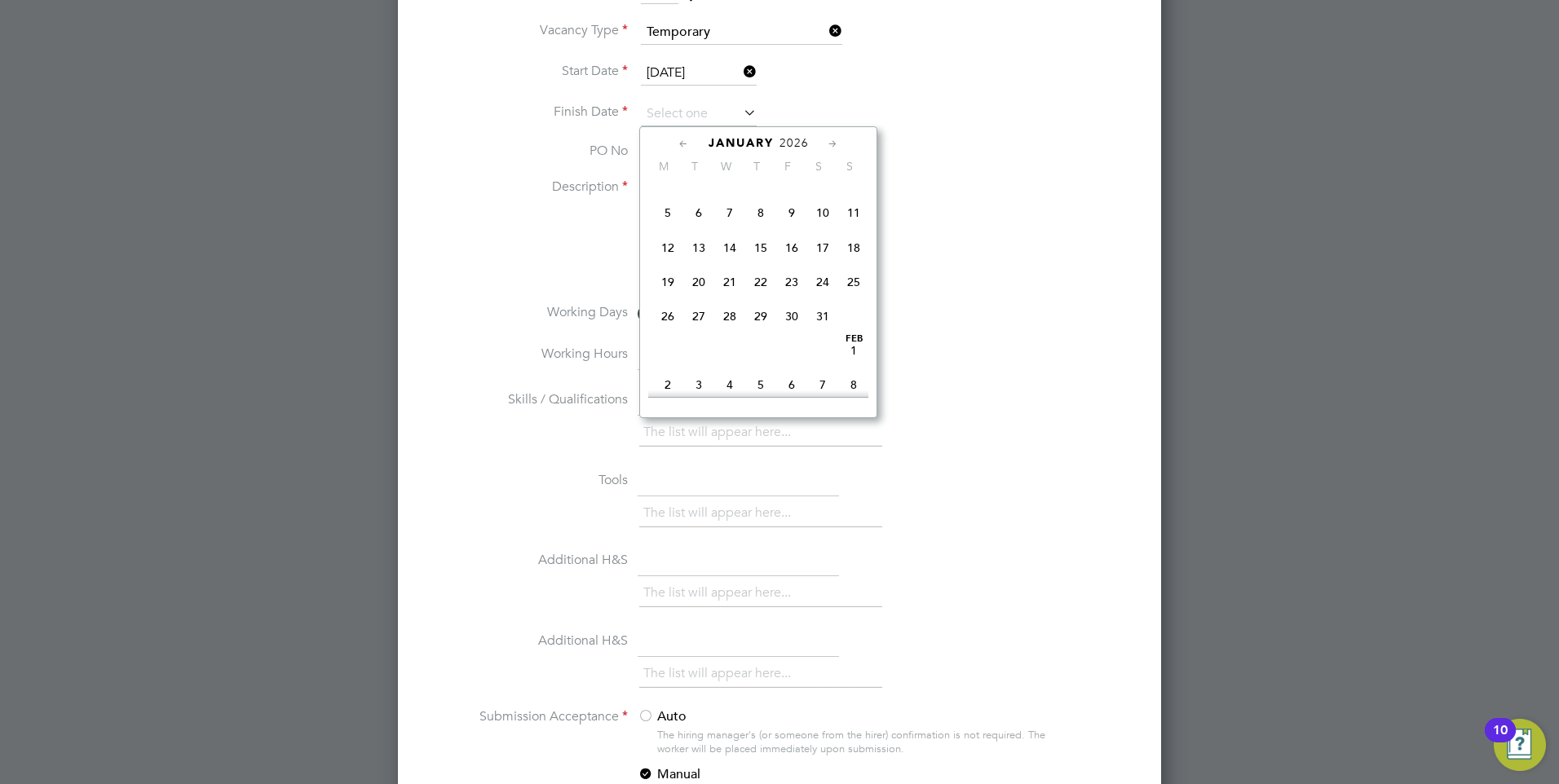
click at [684, 149] on icon at bounding box center [684, 144] width 15 height 18
click at [705, 268] on span "16" at bounding box center [698, 251] width 31 height 31
type input "[DATE]"
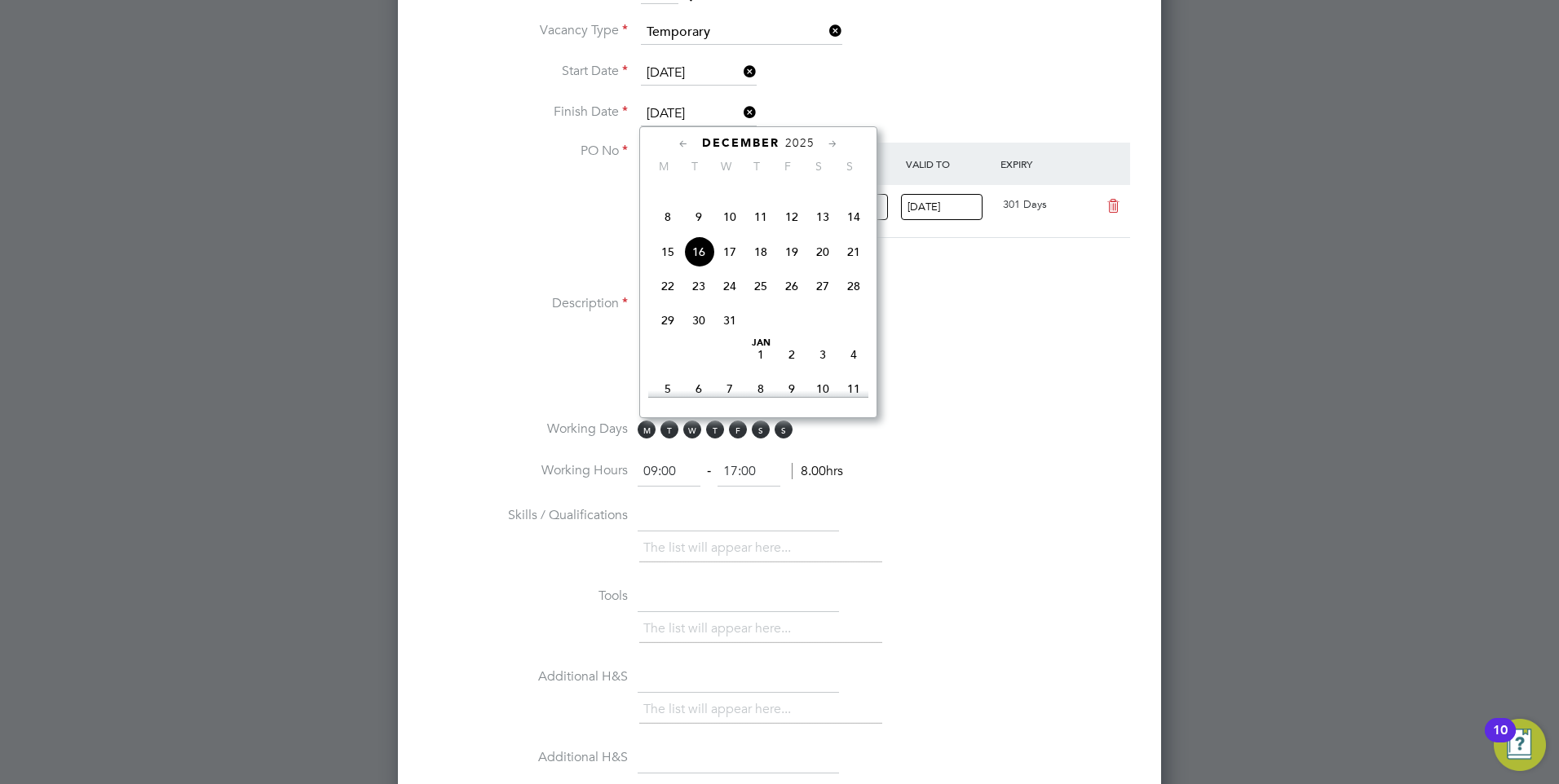
scroll to position [28, 153]
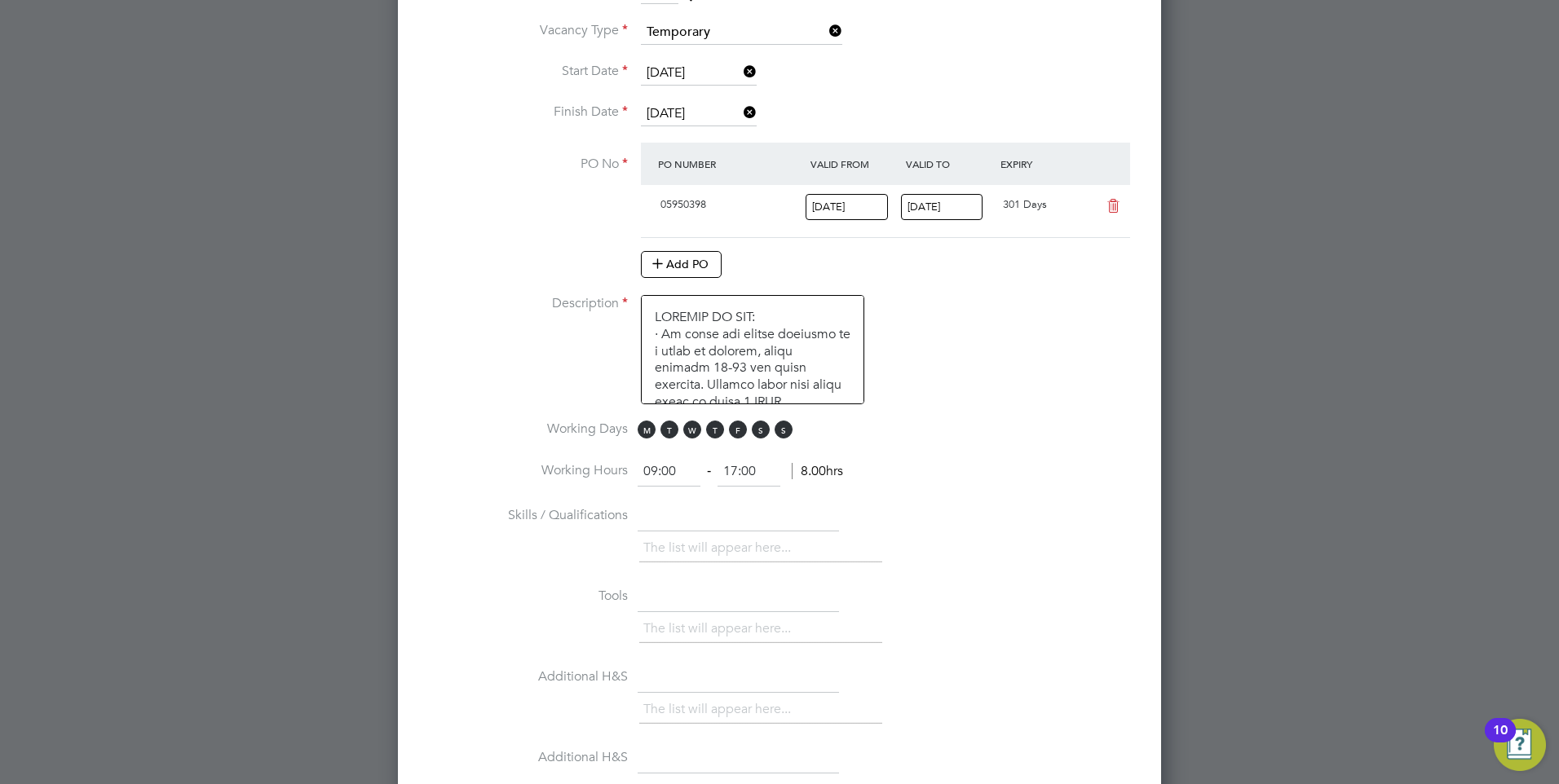
click at [933, 301] on li "Description" at bounding box center [779, 357] width 711 height 125
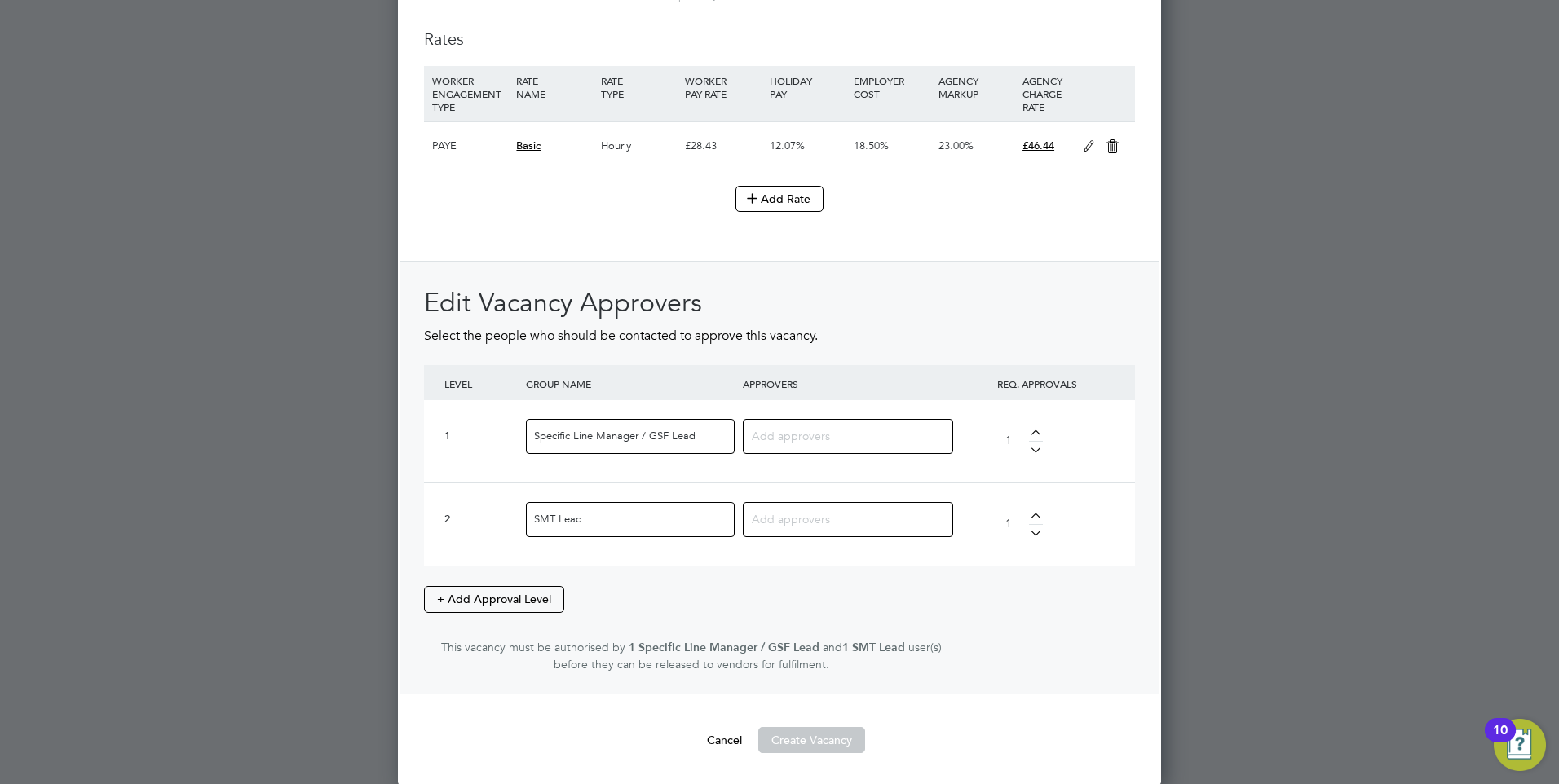
scroll to position [1899, 0]
click at [785, 438] on input at bounding box center [841, 434] width 180 height 21
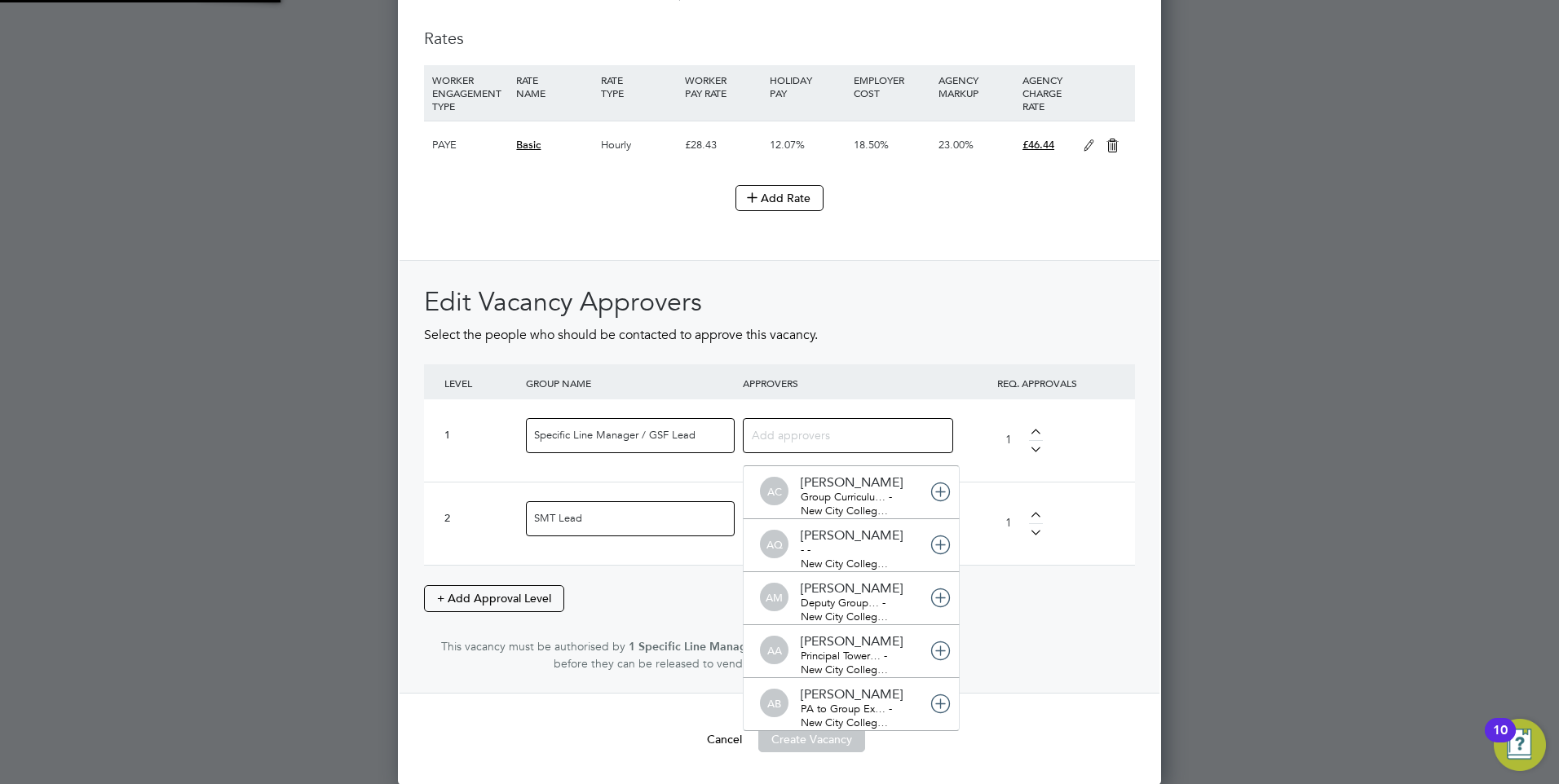
scroll to position [0, 0]
type input "f"
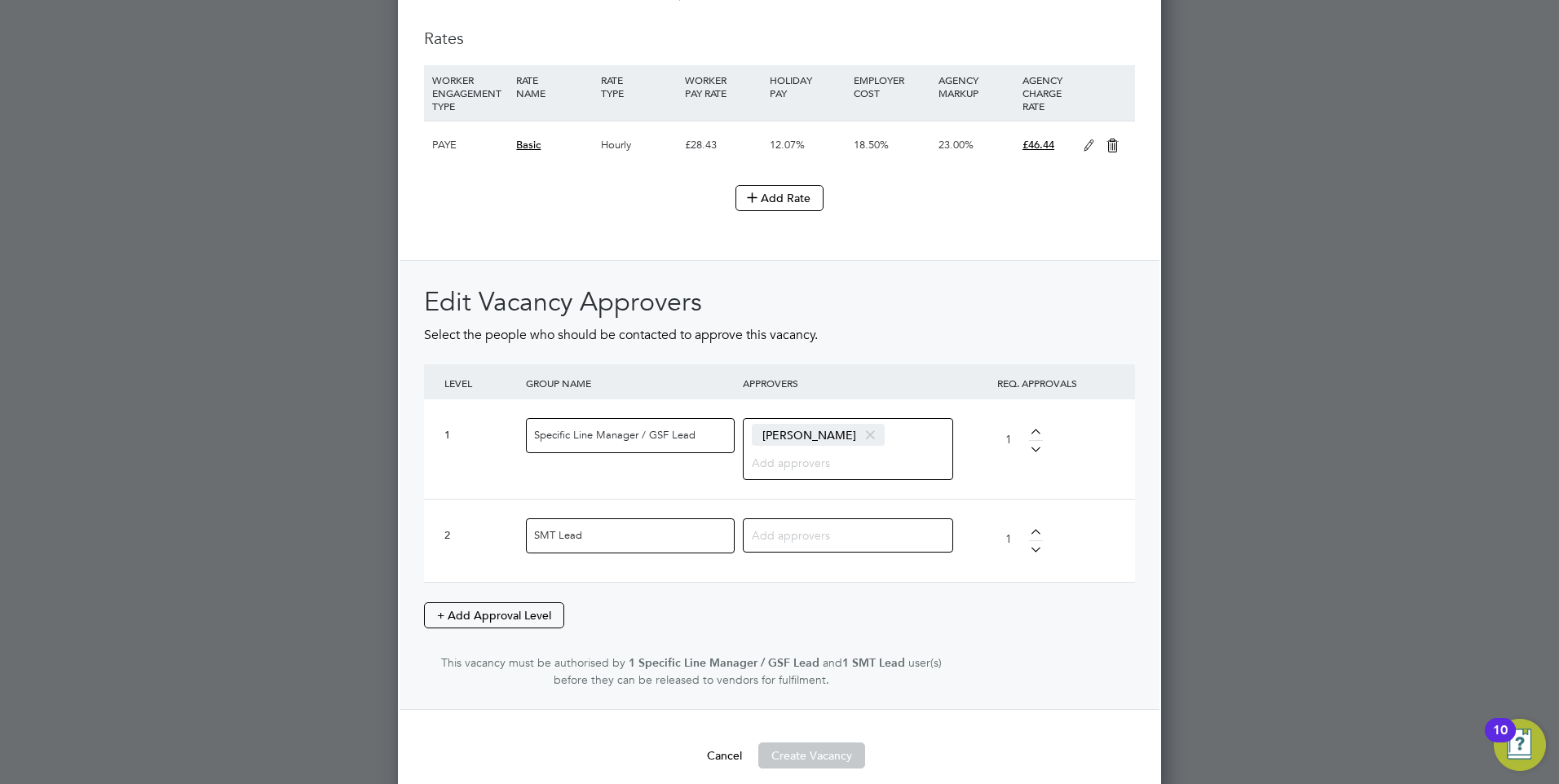
click at [787, 527] on input at bounding box center [841, 534] width 180 height 21
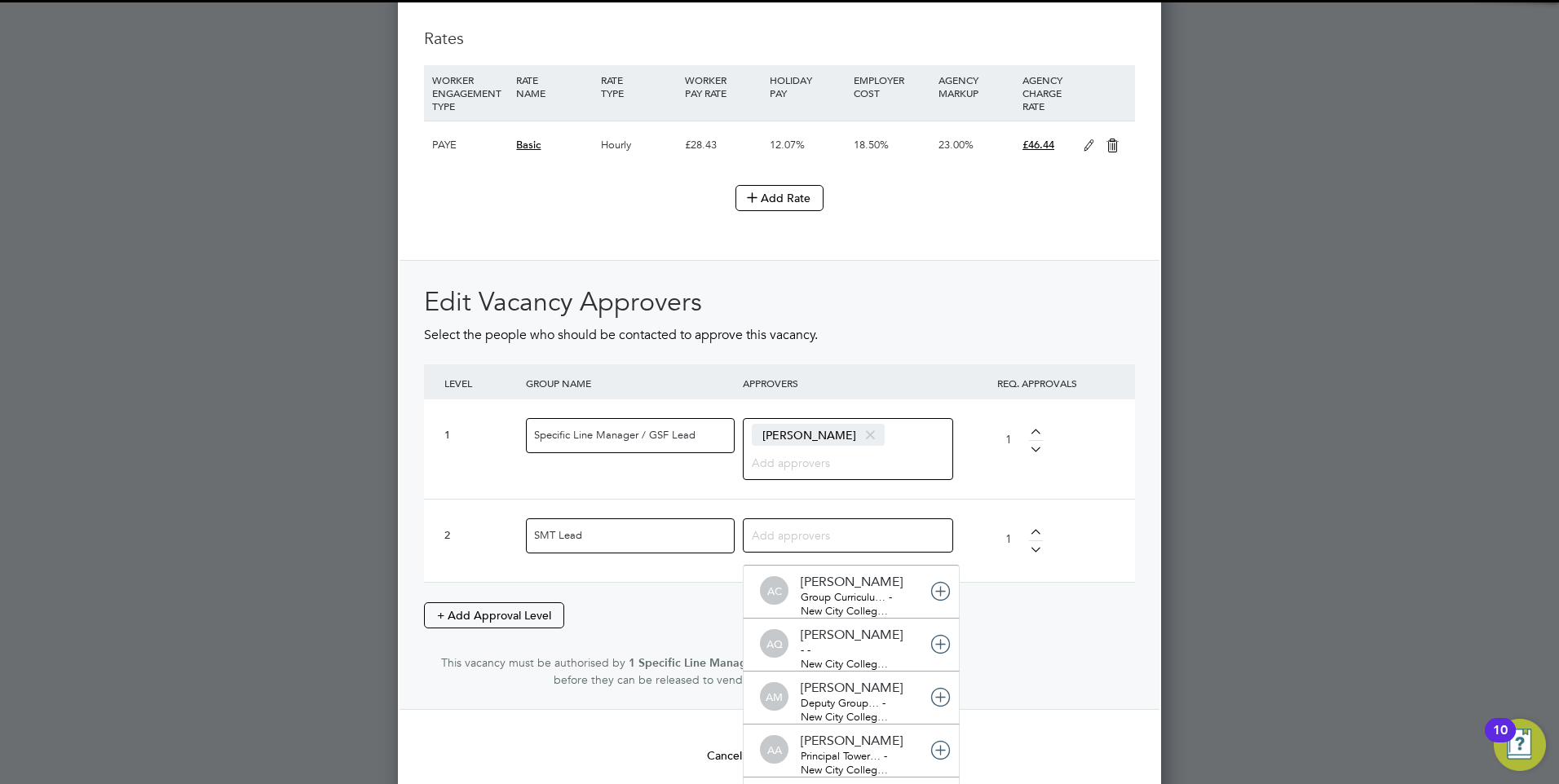
type input "a"
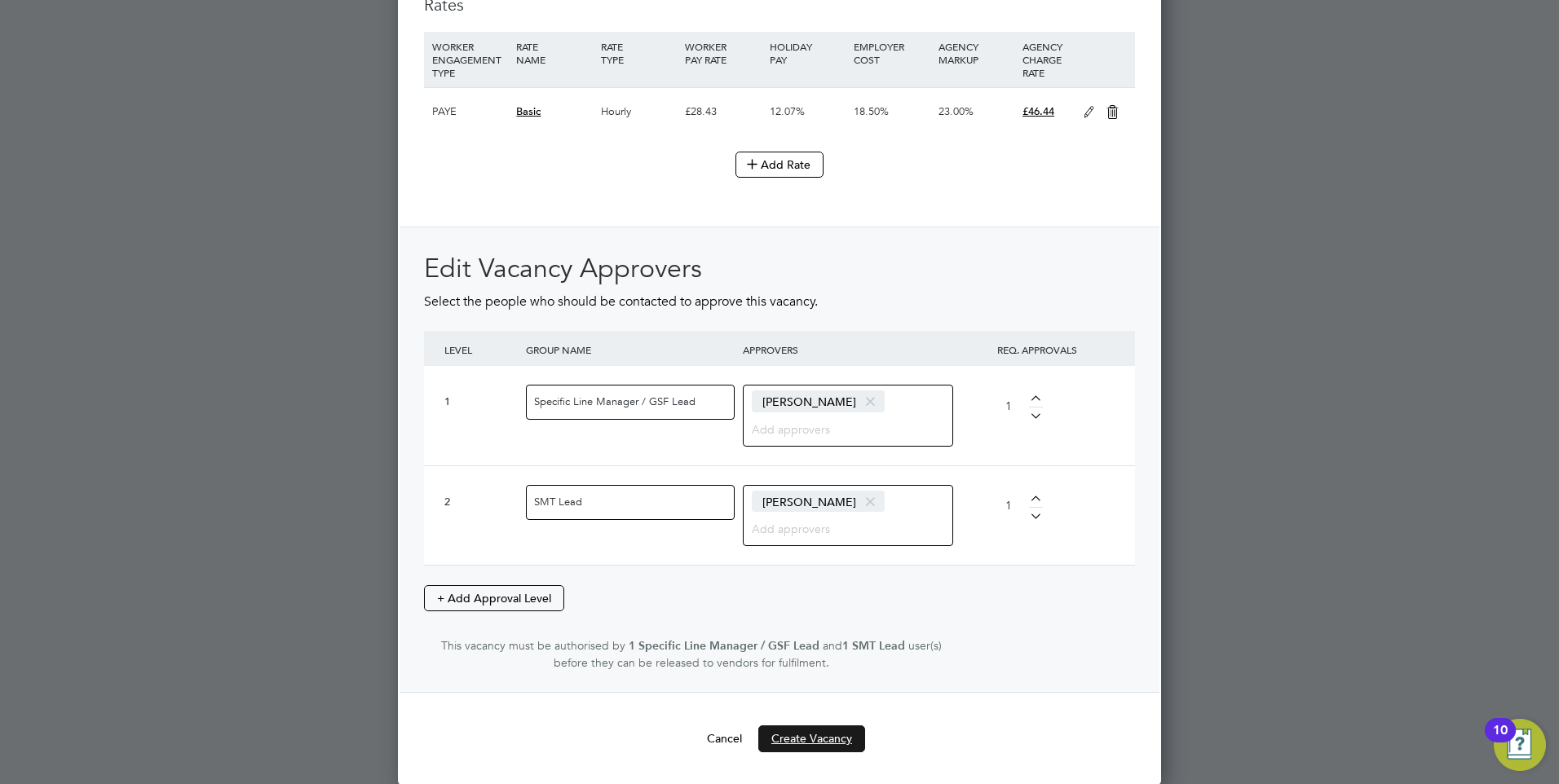
click at [834, 735] on button "Create Vacancy" at bounding box center [811, 738] width 107 height 26
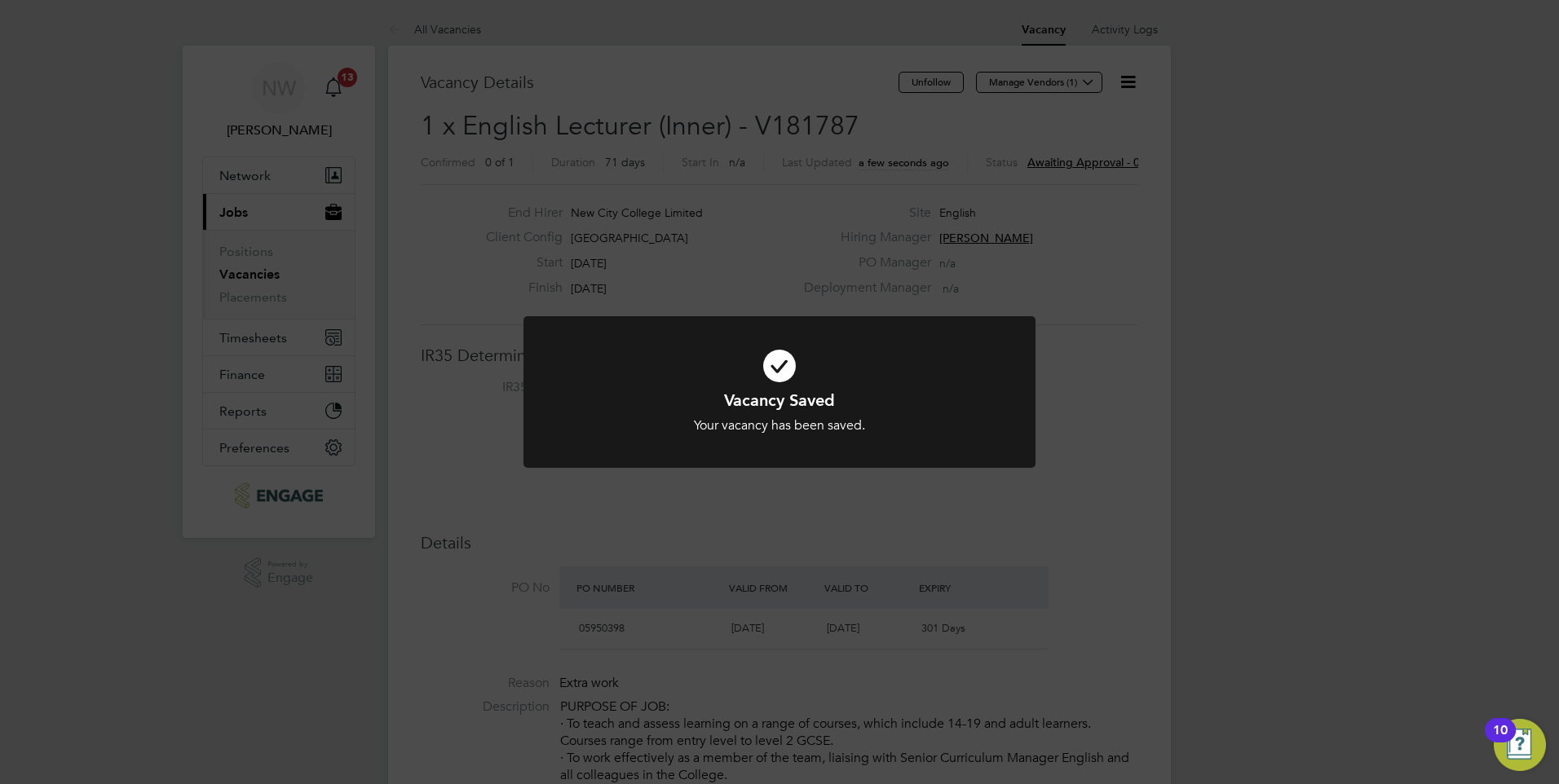
click at [1068, 300] on div "Vacancy Saved Your vacancy has been saved. Cancel Okay" at bounding box center [779, 392] width 1559 height 784
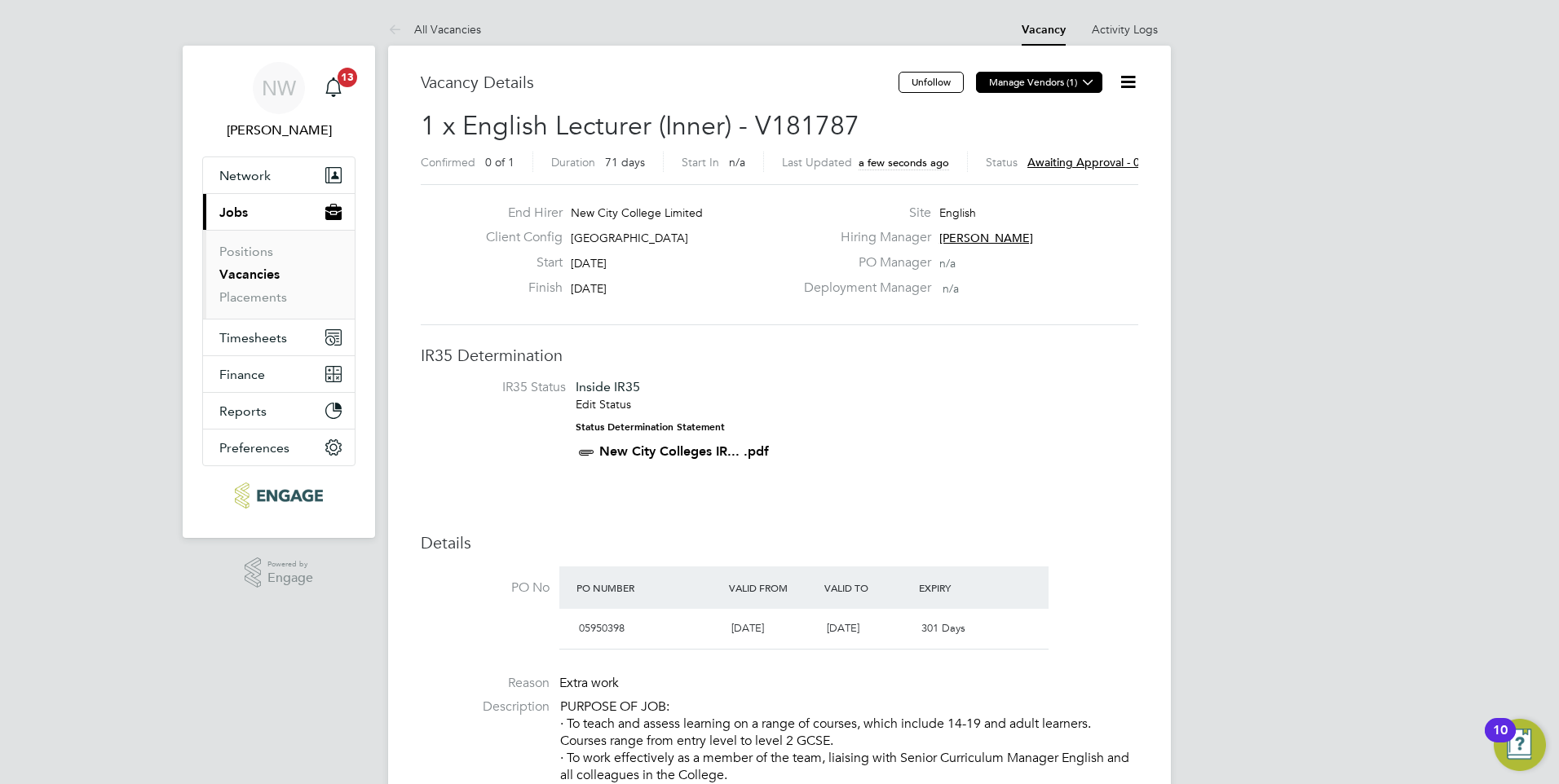
click at [1012, 83] on button "Manage Vendors (1)" at bounding box center [1039, 82] width 126 height 21
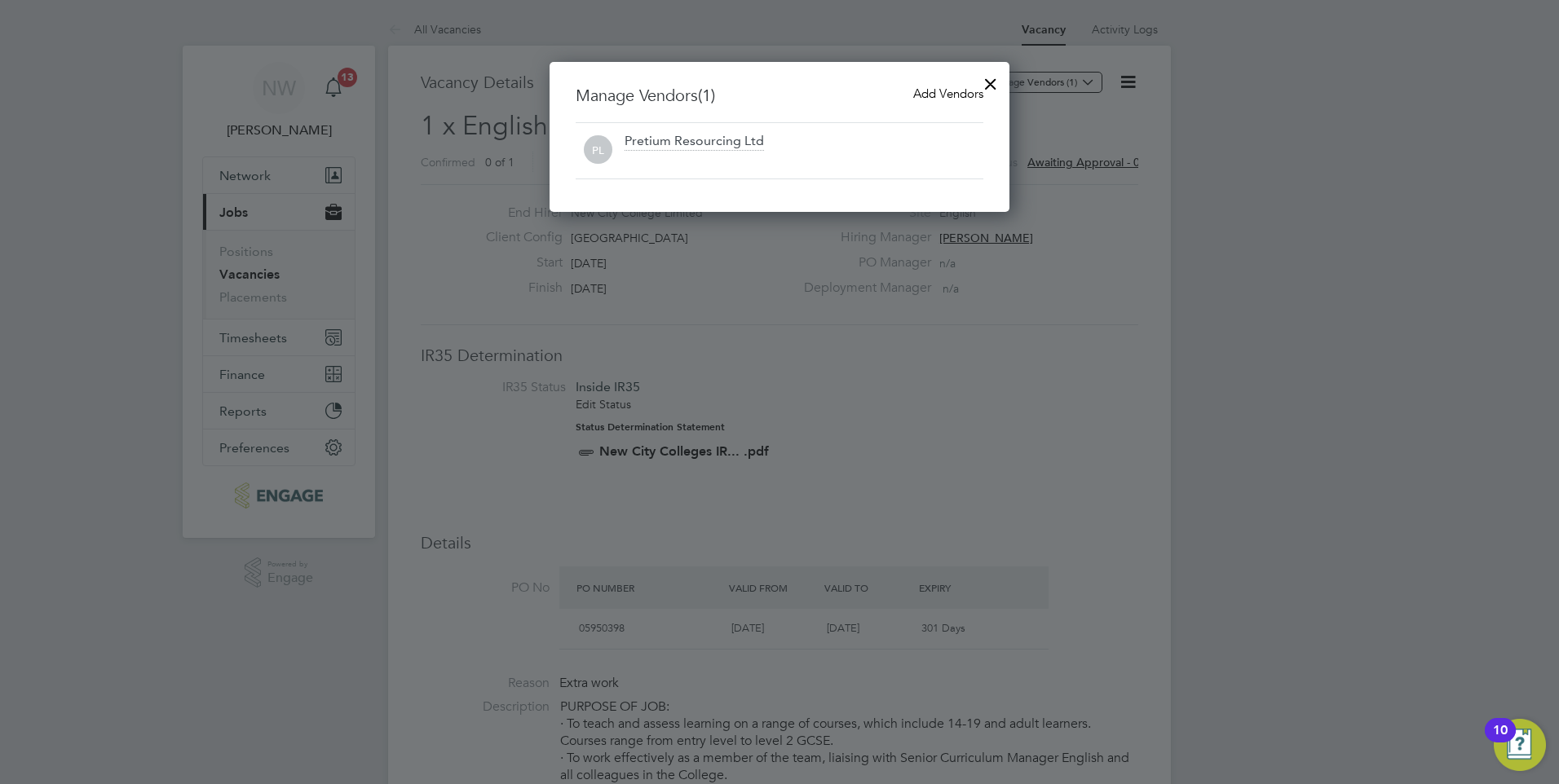
click at [963, 91] on span "Add Vendors" at bounding box center [948, 93] width 70 height 15
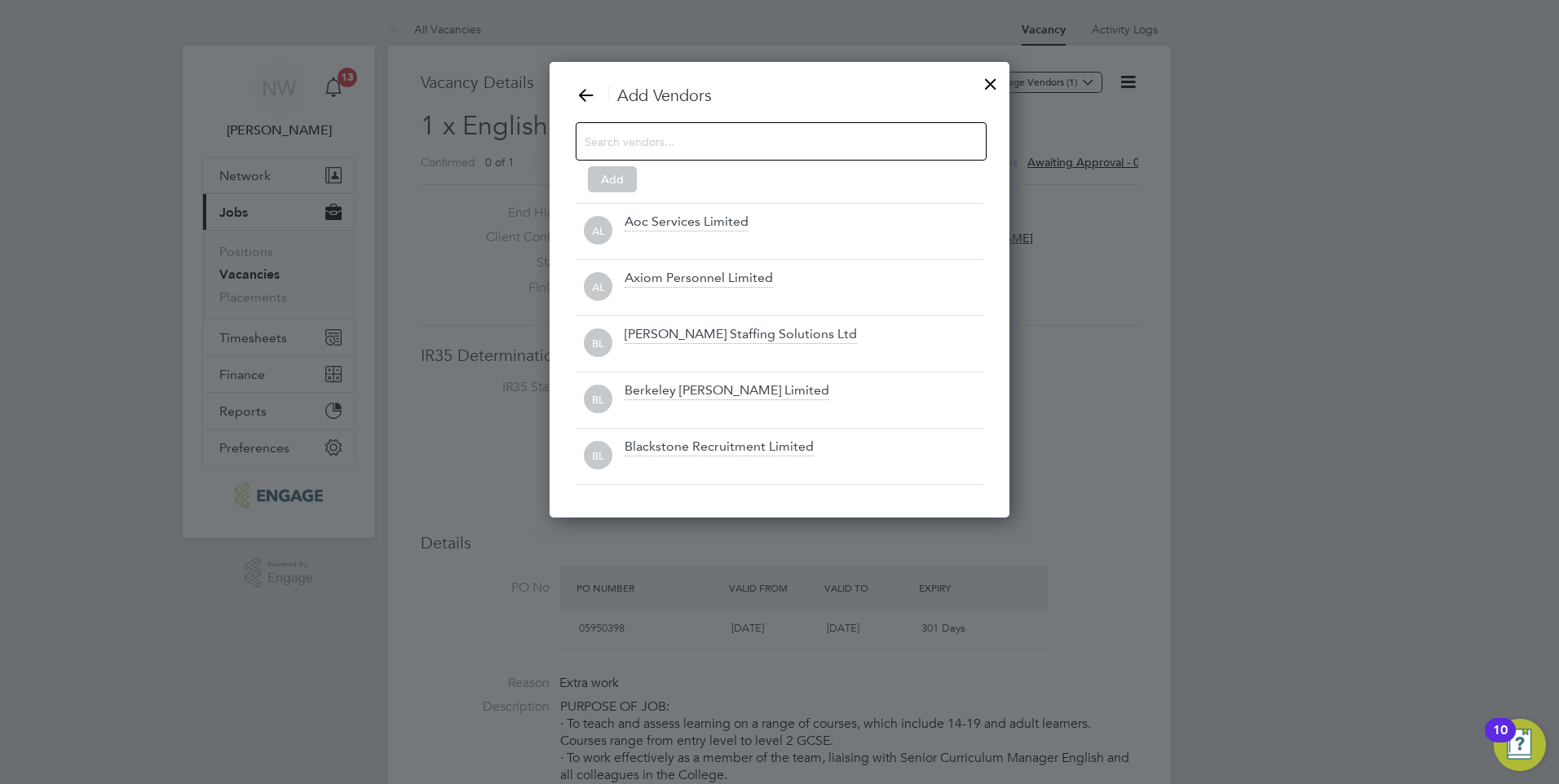
click at [999, 86] on div at bounding box center [990, 80] width 29 height 29
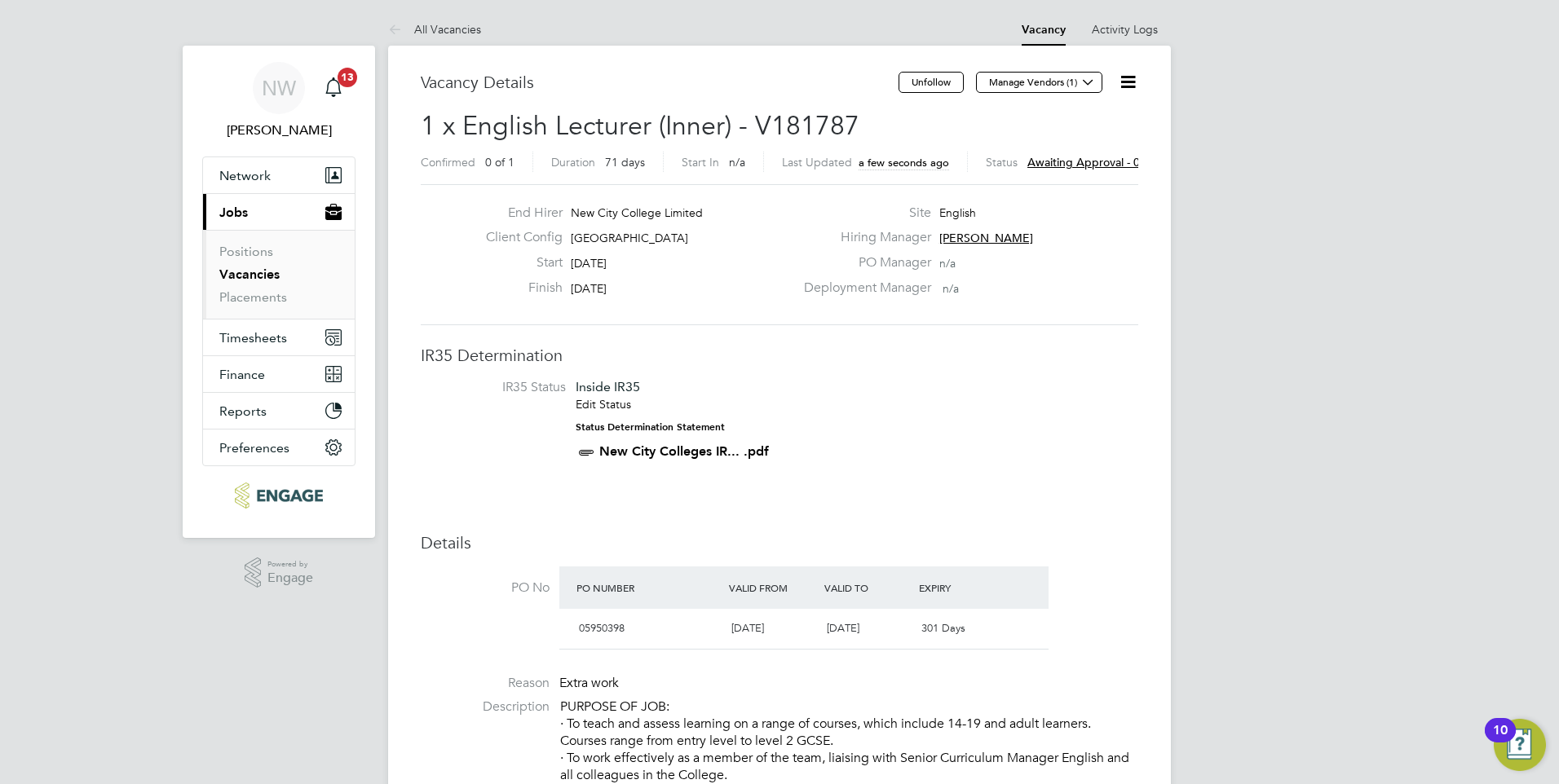
click at [1129, 78] on icon at bounding box center [1128, 82] width 20 height 20
click at [1105, 124] on li "Edit Vacancy" at bounding box center [1088, 120] width 95 height 23
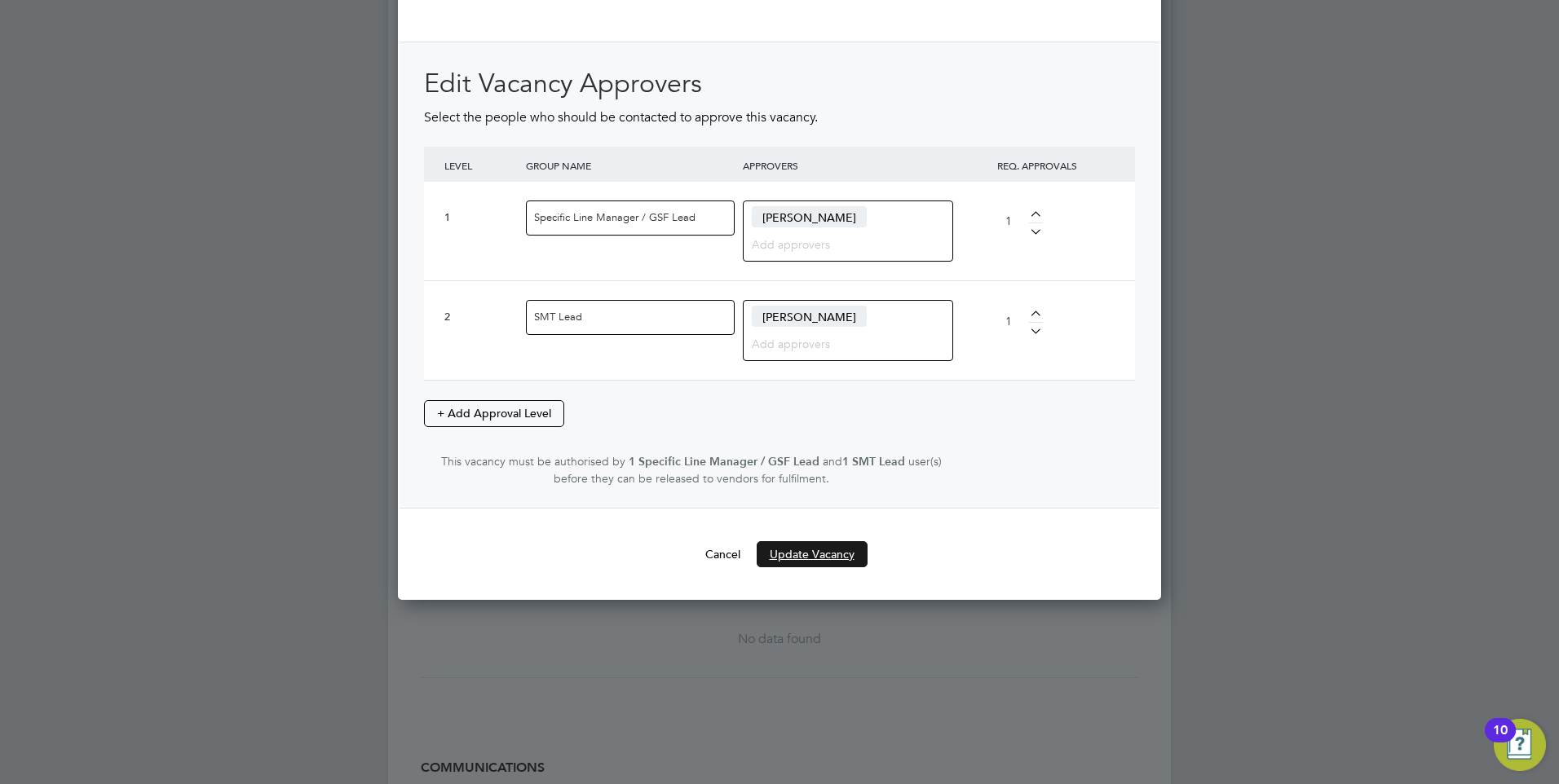
click at [817, 556] on button "Update Vacancy" at bounding box center [812, 554] width 111 height 26
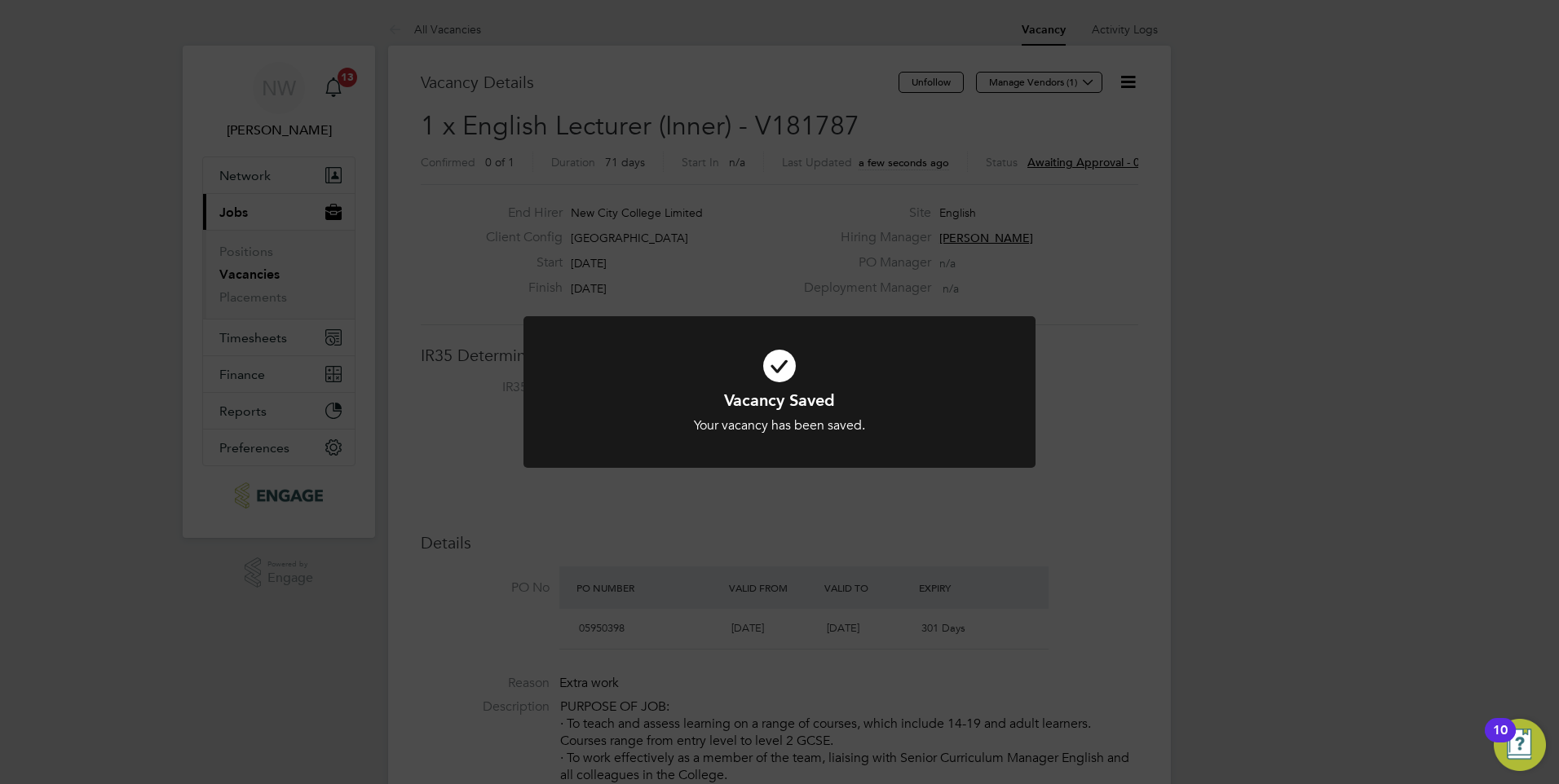
click at [1089, 212] on div "Vacancy Saved Your vacancy has been saved. Cancel Okay" at bounding box center [779, 392] width 1559 height 784
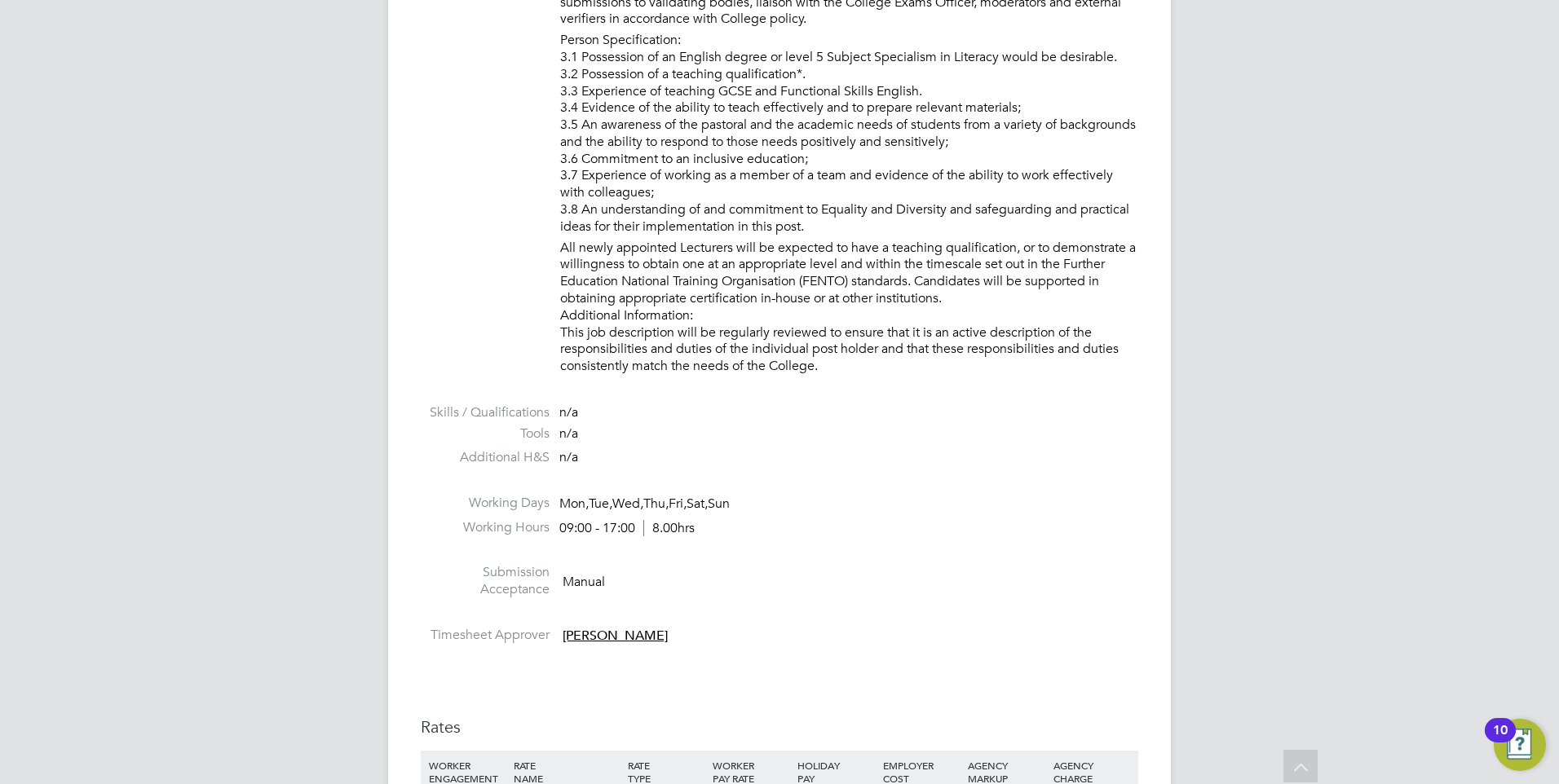
click at [621, 500] on span "Wed," at bounding box center [627, 503] width 31 height 16
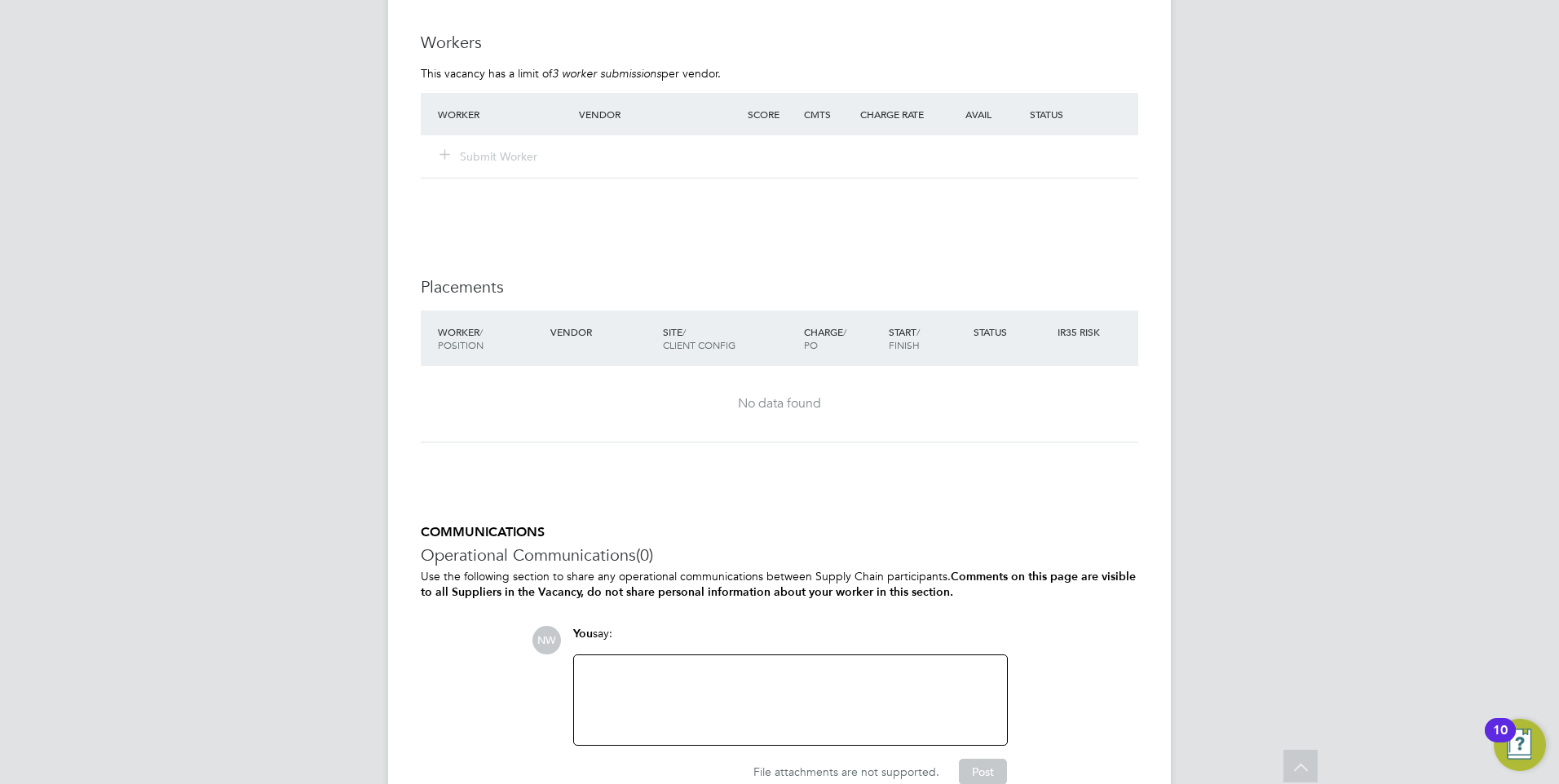
click at [624, 680] on div at bounding box center [790, 700] width 413 height 70
click at [987, 764] on button "Post" at bounding box center [983, 771] width 48 height 26
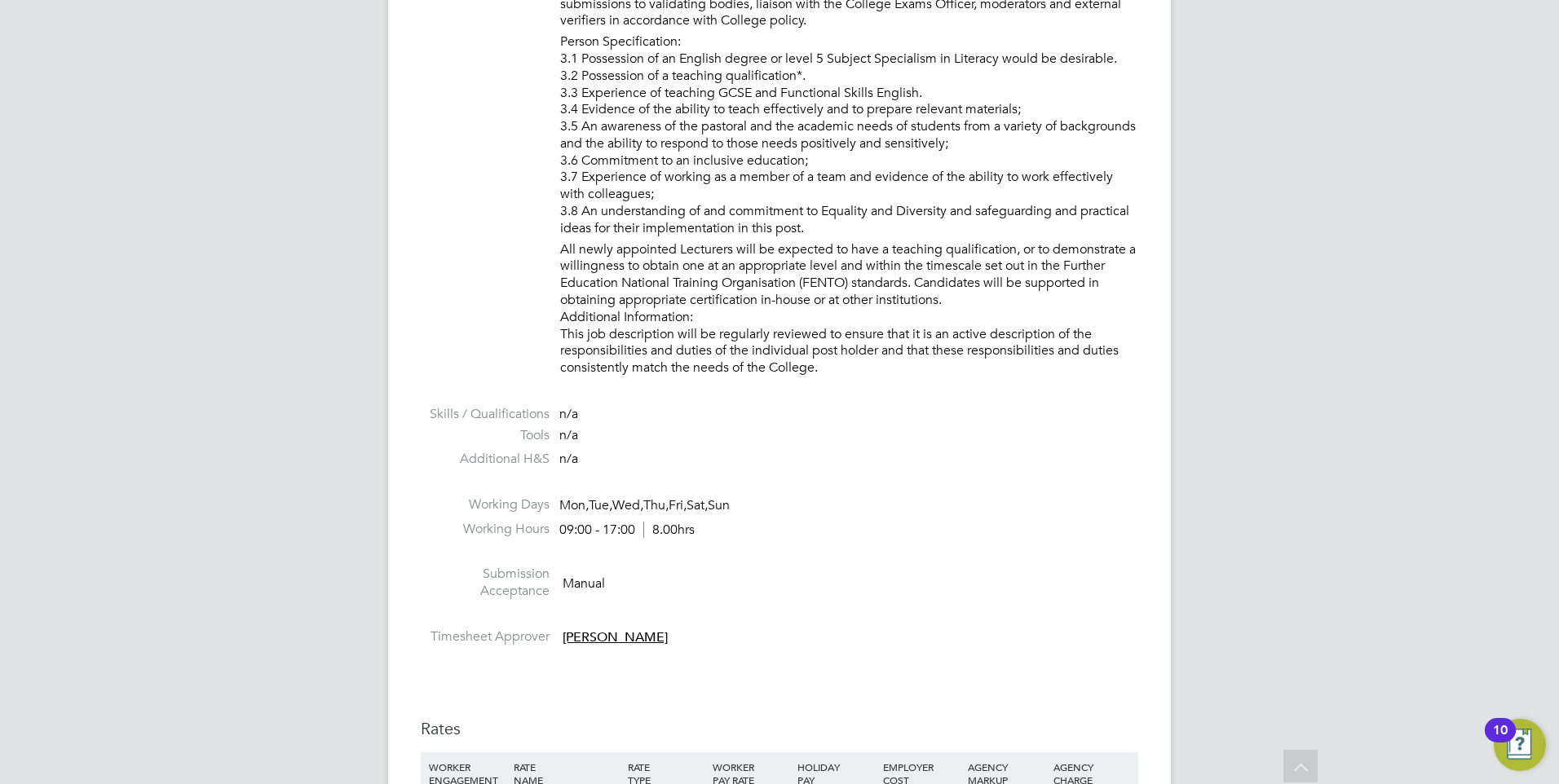
scroll to position [1711, 0]
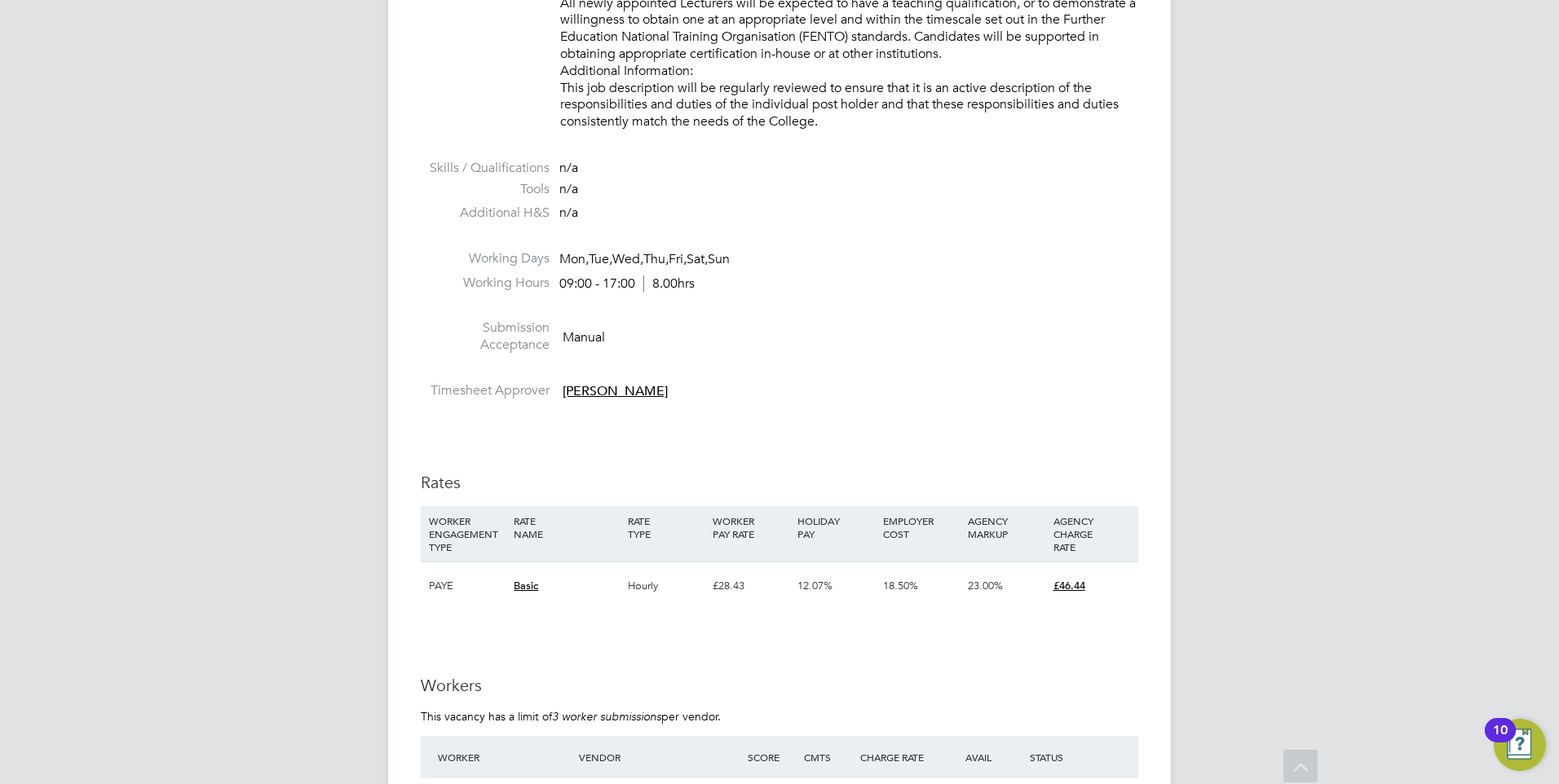
click at [626, 275] on div "09:00 - 17:00 8.00hrs" at bounding box center [626, 284] width 136 height 17
click at [628, 262] on span "Wed," at bounding box center [627, 259] width 31 height 16
click at [529, 258] on label "Working Days" at bounding box center [485, 259] width 129 height 17
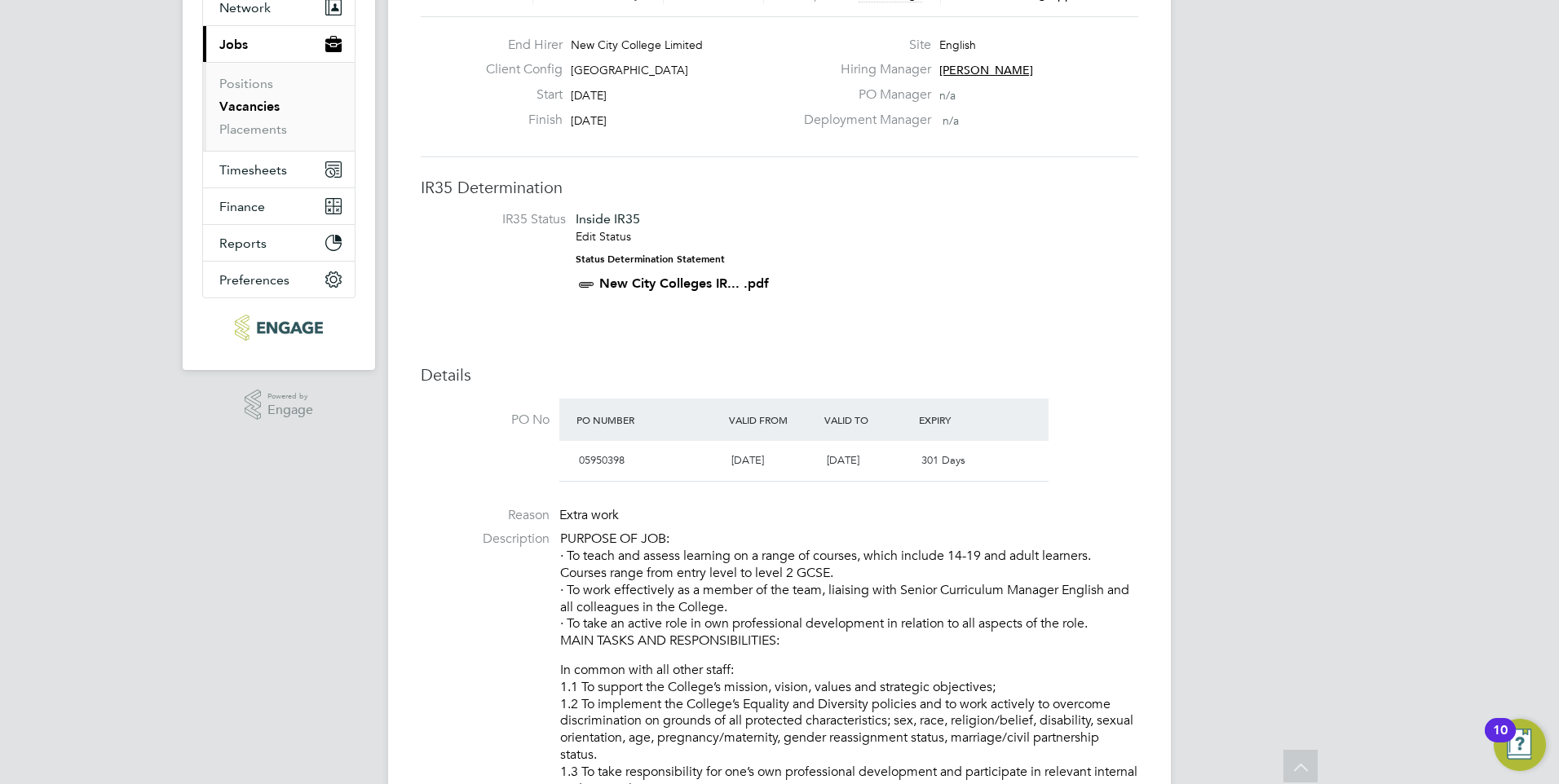
scroll to position [0, 0]
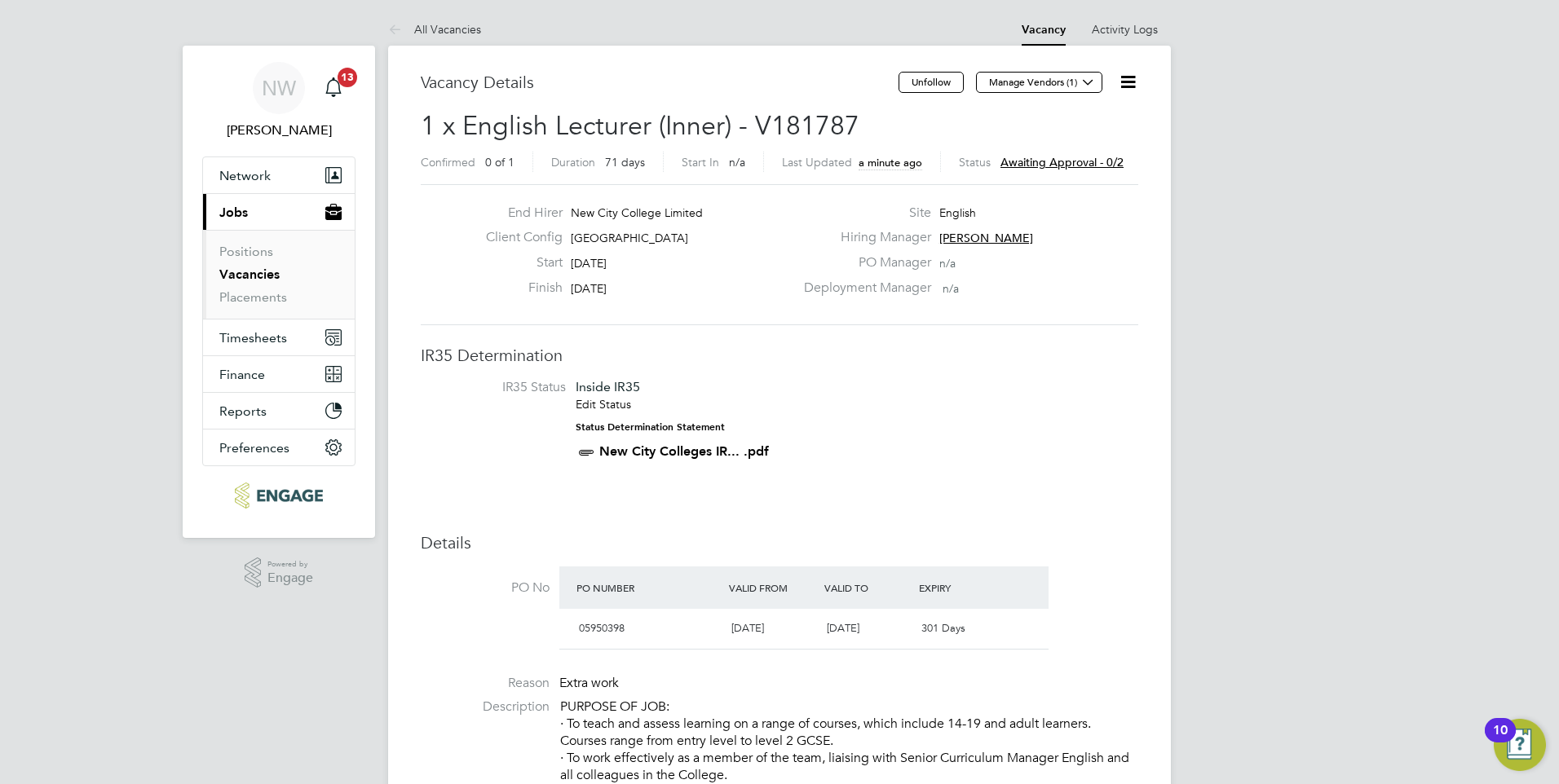
click at [1123, 82] on icon at bounding box center [1128, 82] width 20 height 20
click at [1071, 118] on li "Edit Vacancy" at bounding box center [1088, 120] width 95 height 23
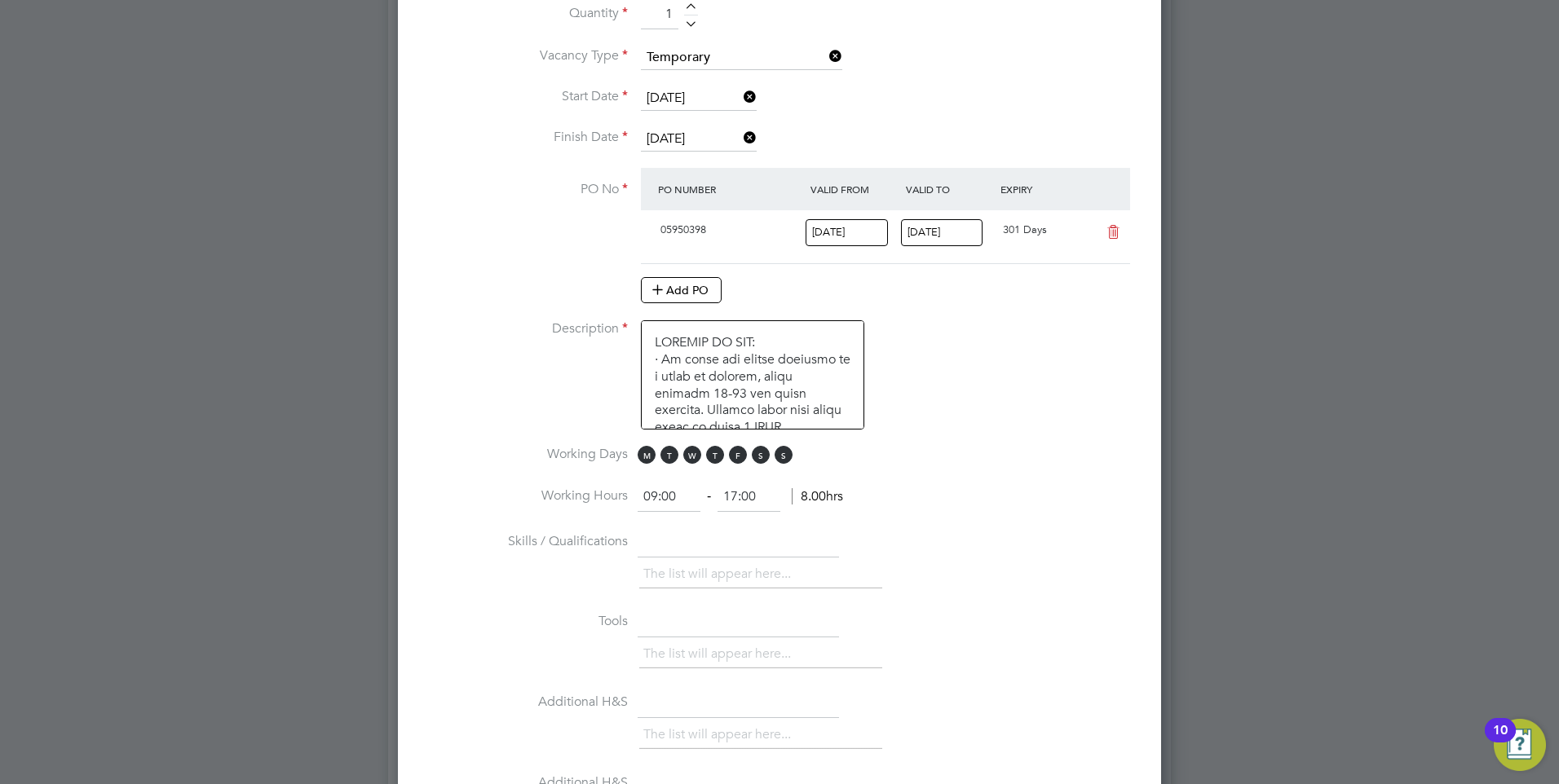
scroll to position [978, 0]
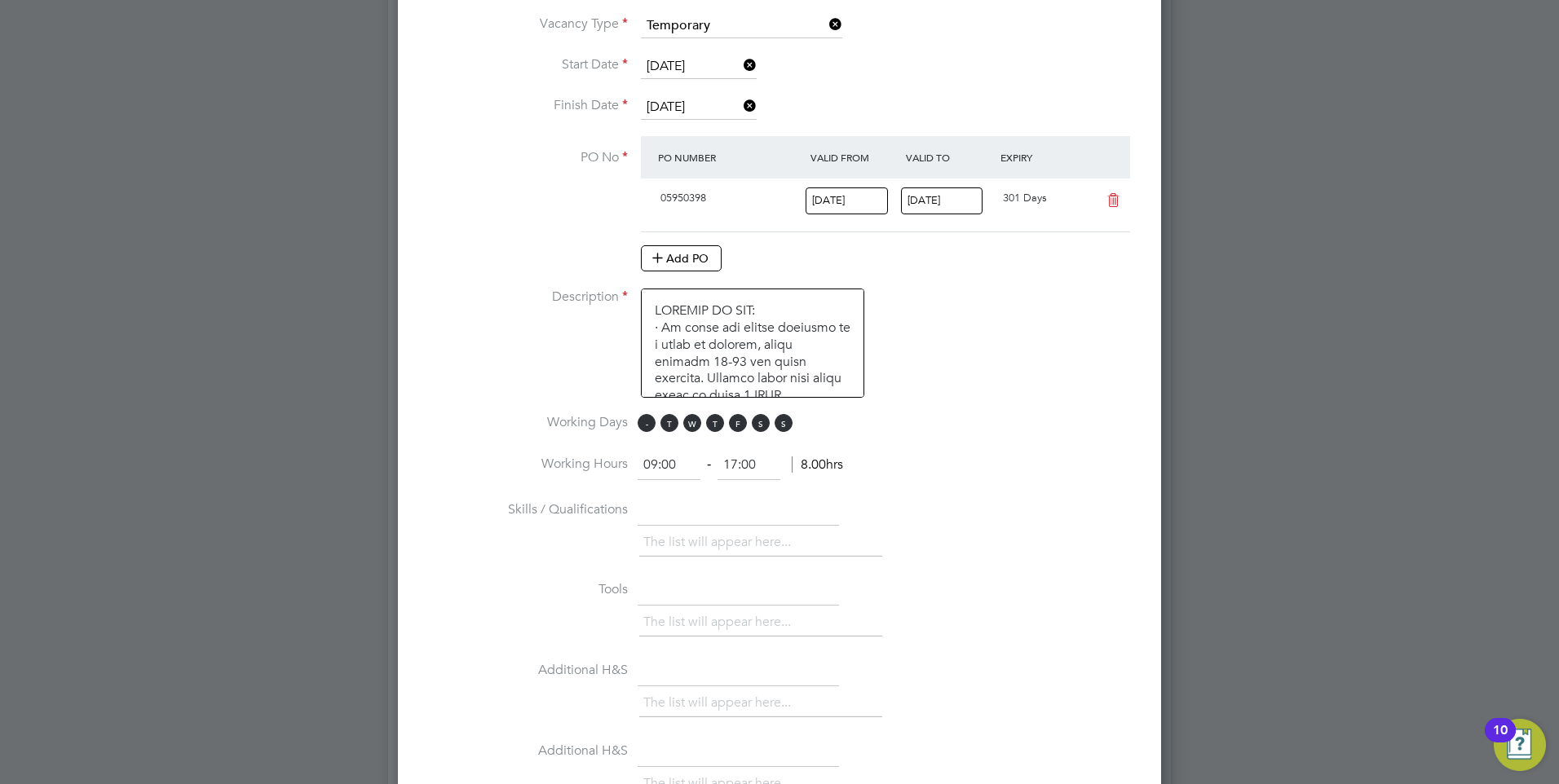
click at [647, 426] on span "M" at bounding box center [646, 423] width 18 height 18
click at [714, 423] on span "T" at bounding box center [714, 423] width 18 height 18
click at [742, 424] on span "F" at bounding box center [737, 423] width 18 height 18
drag, startPoint x: 756, startPoint y: 424, endPoint x: 771, endPoint y: 424, distance: 15.0
click at [759, 424] on span "S" at bounding box center [760, 423] width 18 height 18
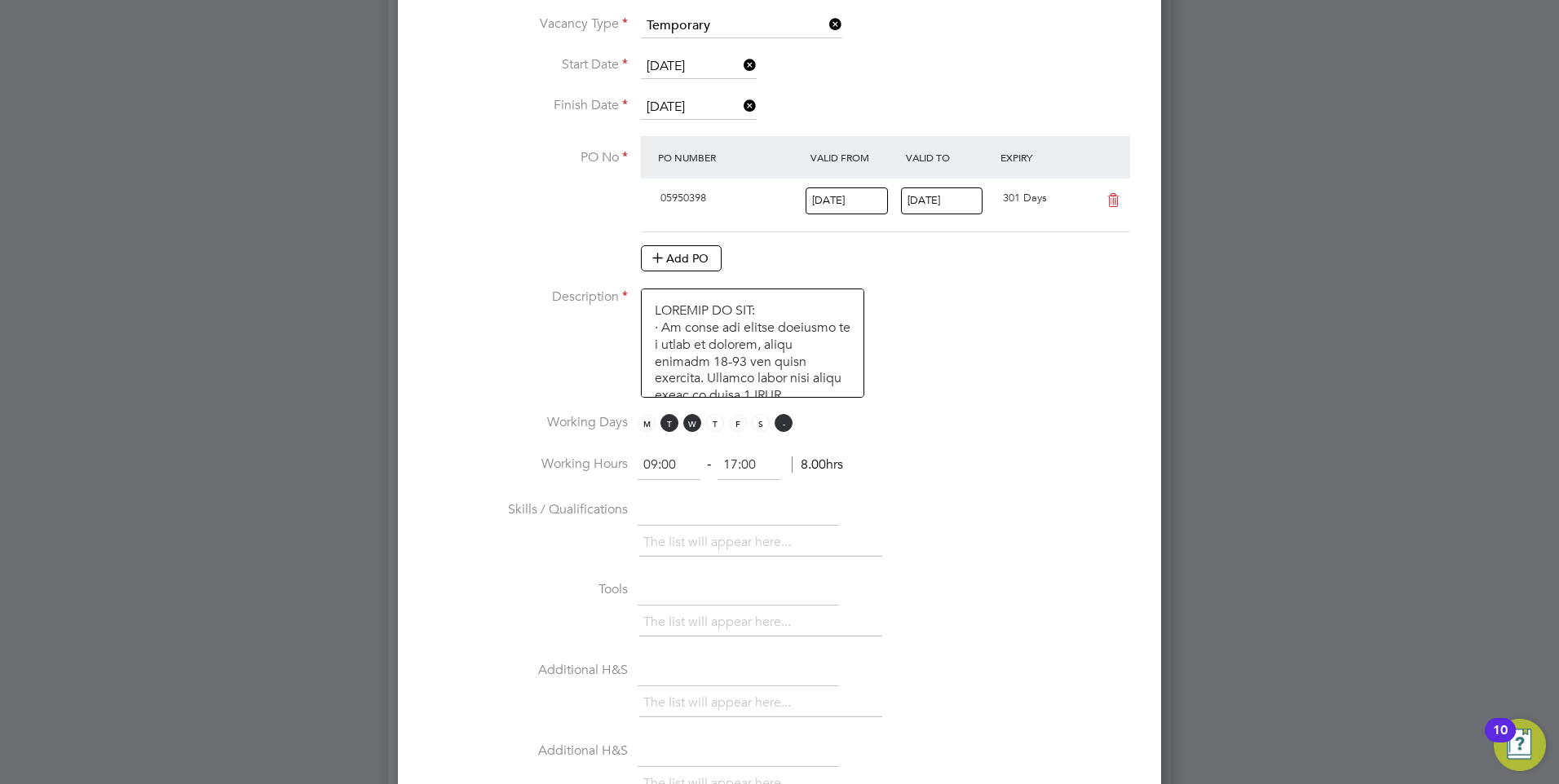
click at [786, 424] on span "S" at bounding box center [783, 423] width 18 height 18
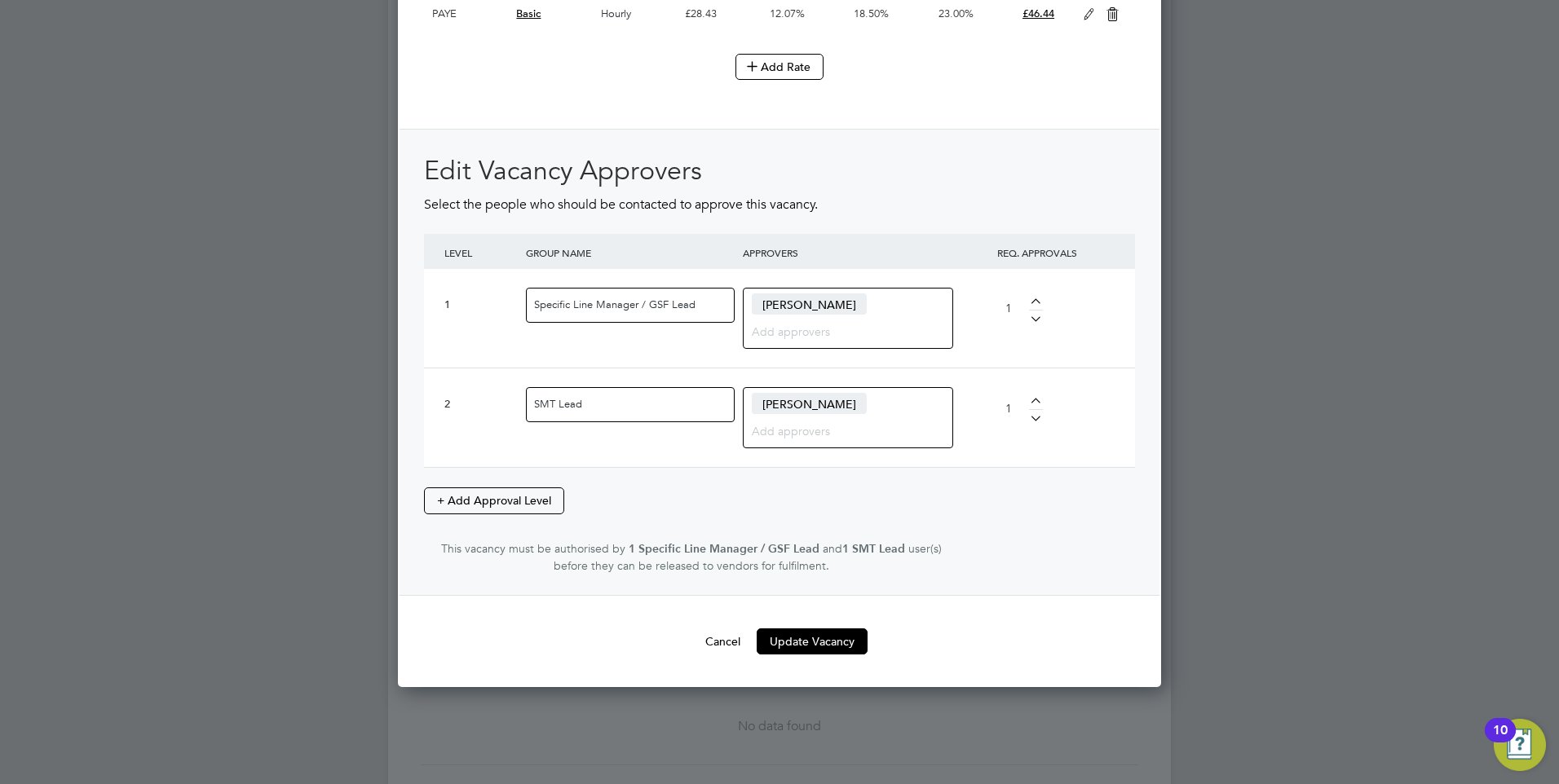
scroll to position [2364, 0]
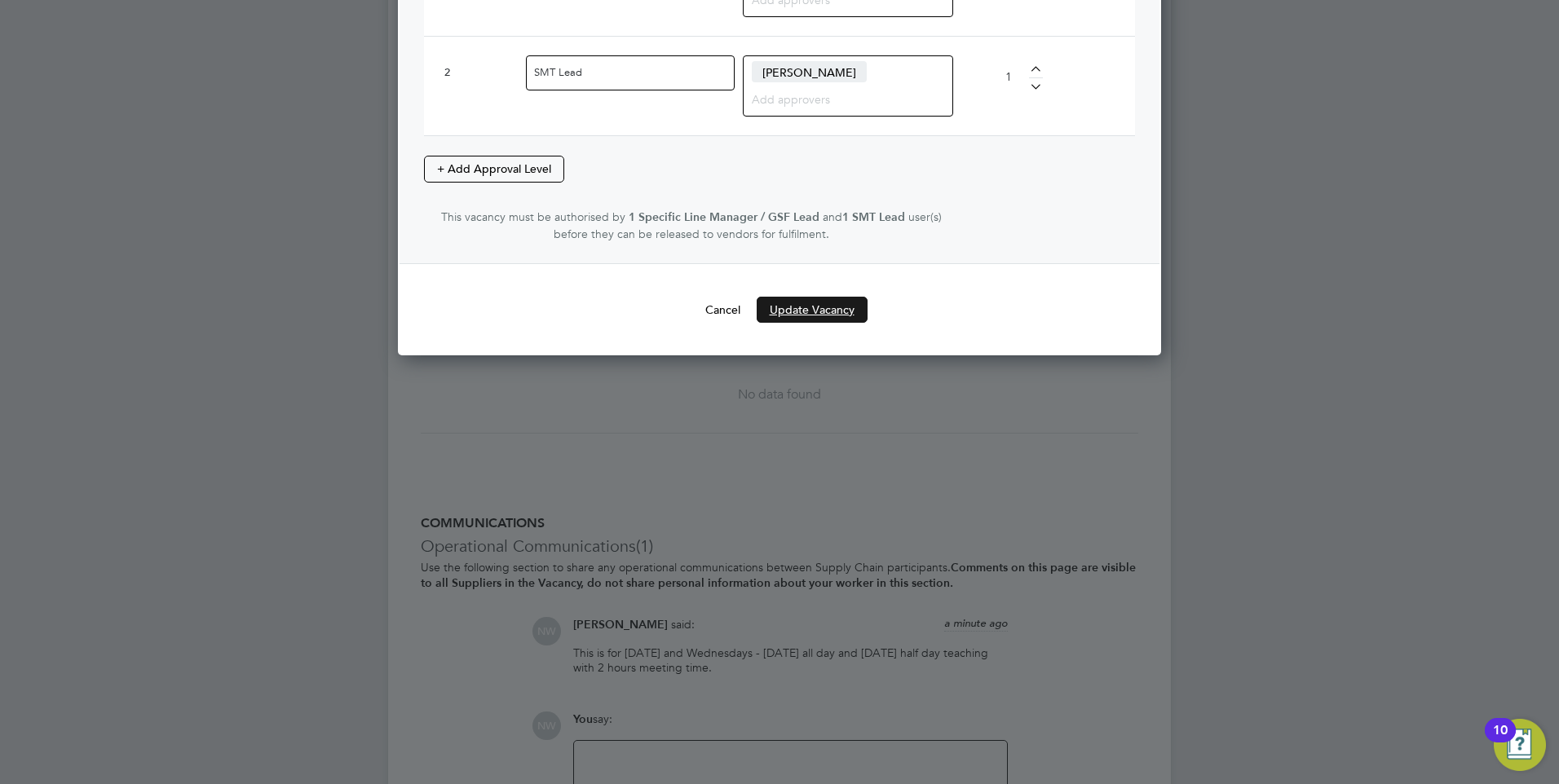
click at [797, 311] on button "Update Vacancy" at bounding box center [812, 309] width 111 height 26
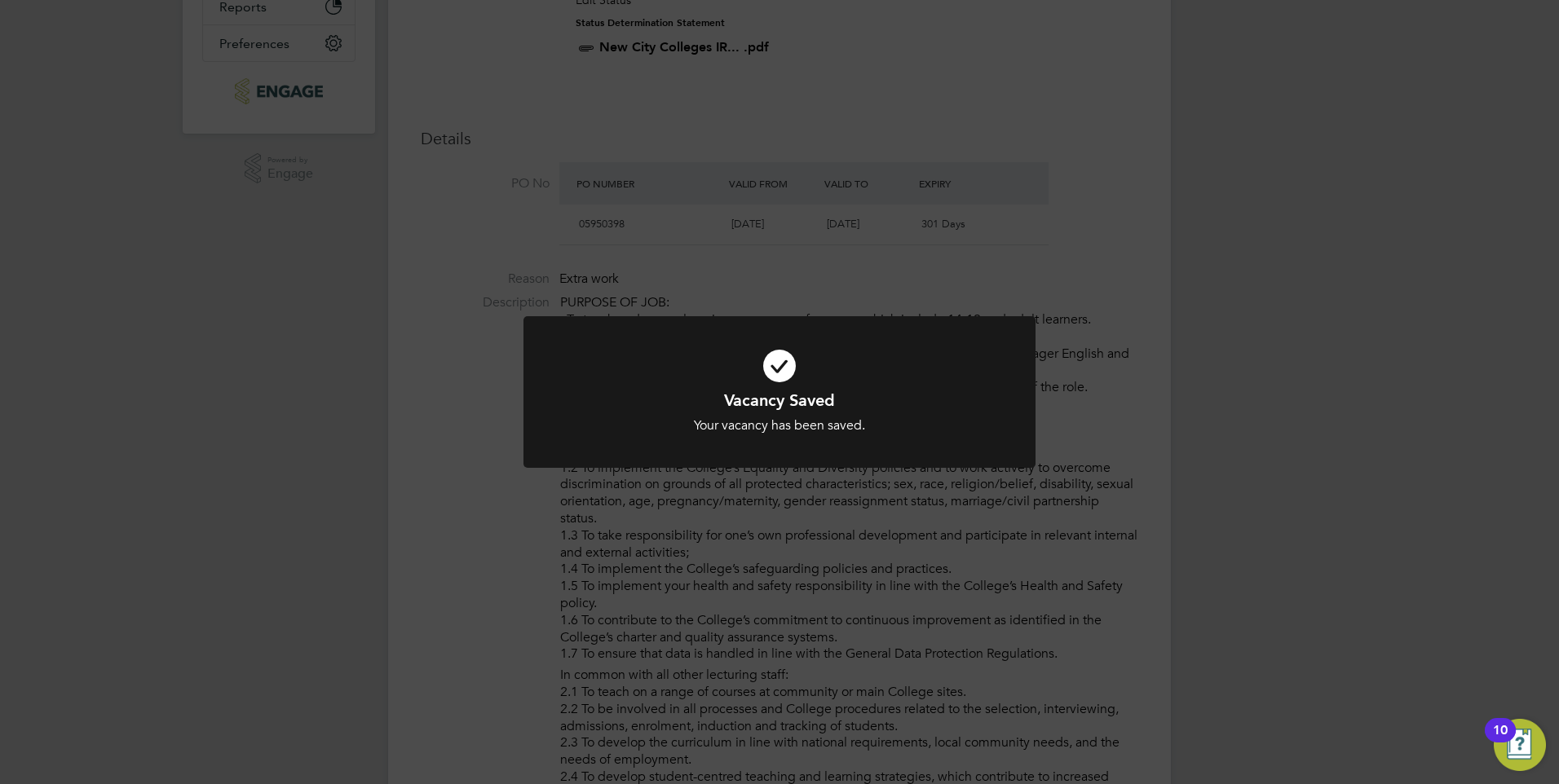
scroll to position [407, 0]
click at [1053, 234] on div "Vacancy Saved Your vacancy has been saved. Cancel Okay" at bounding box center [779, 392] width 1559 height 784
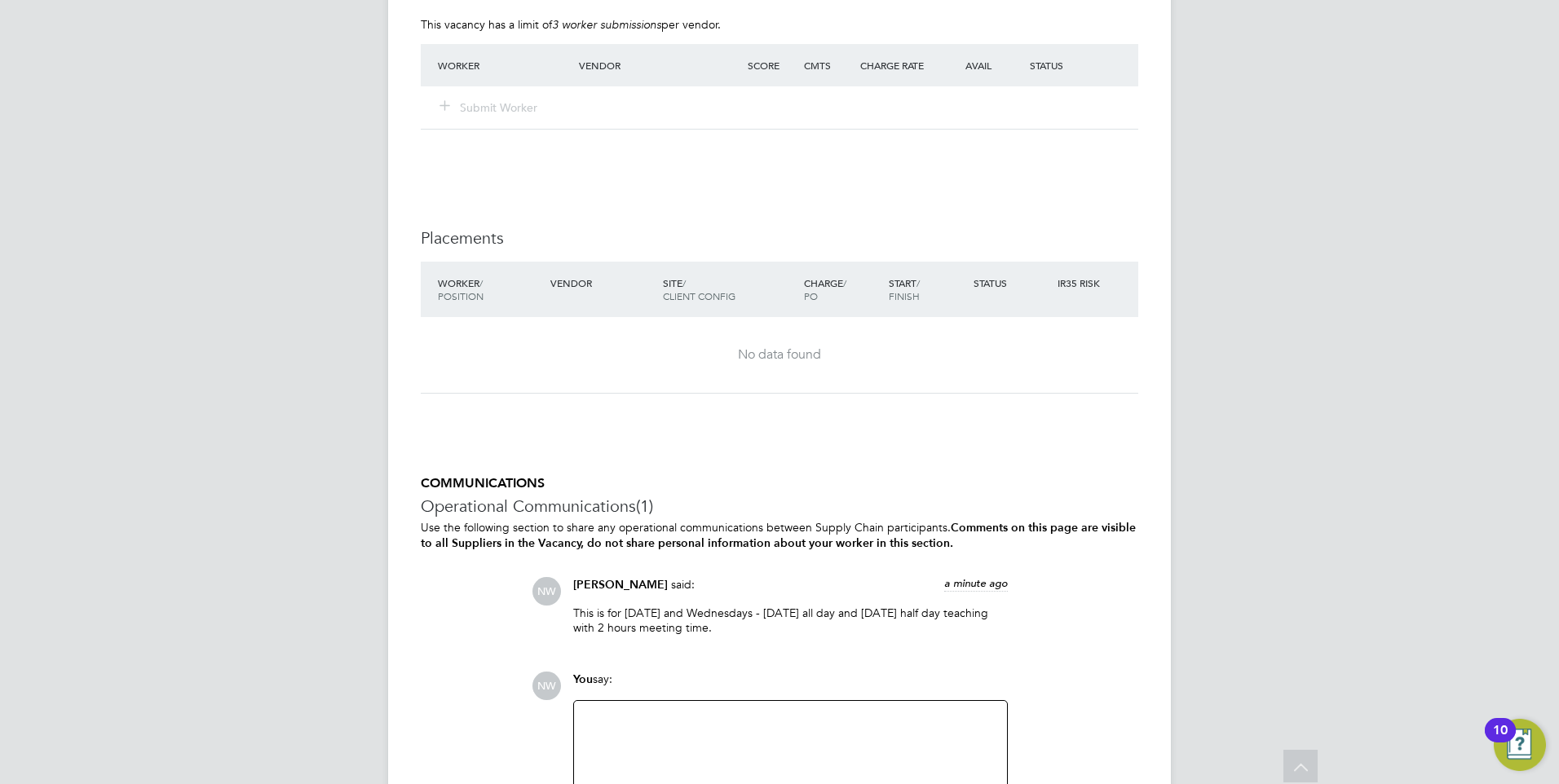
scroll to position [2532, 0]
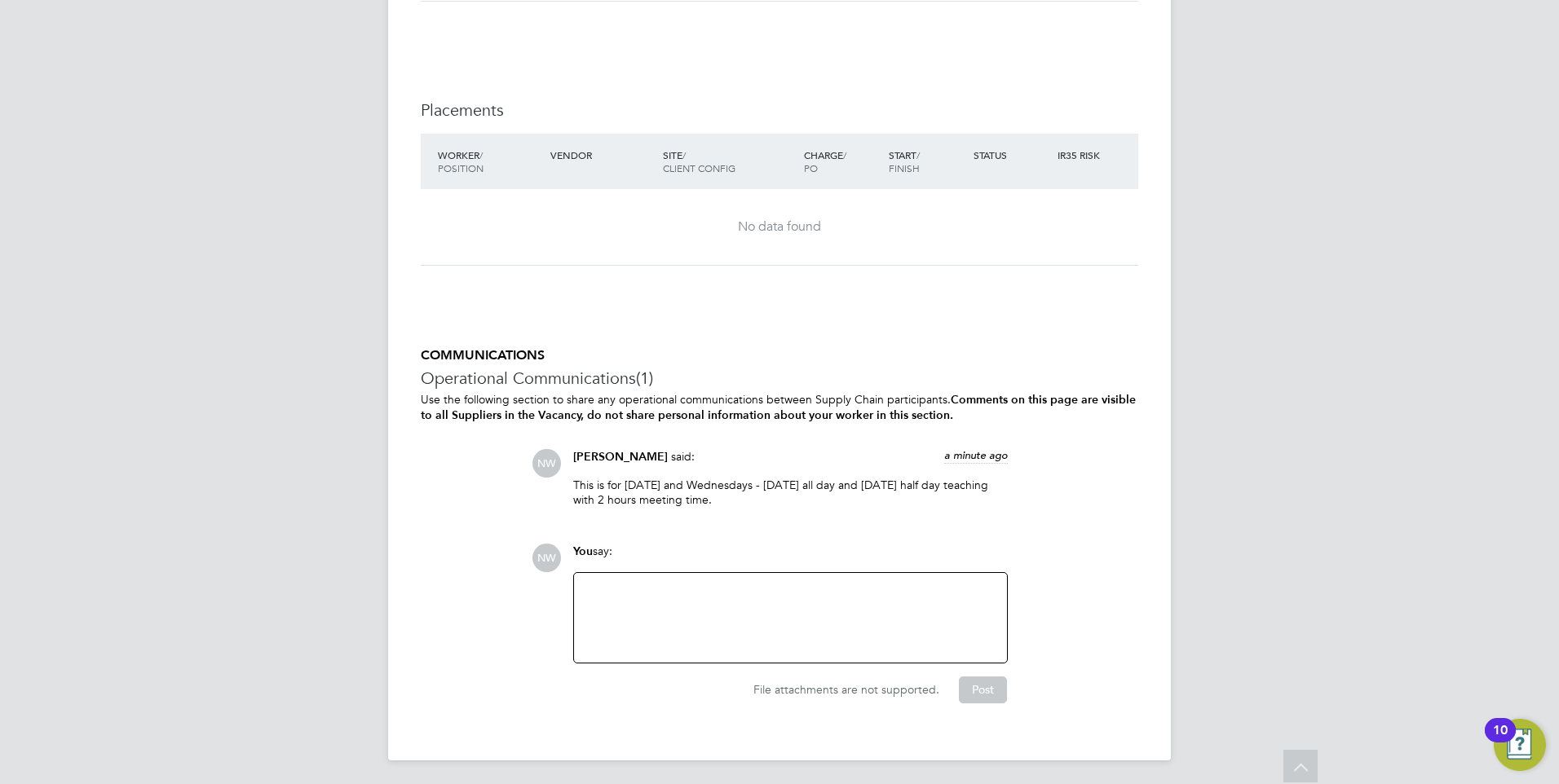
click at [976, 454] on span "a minute ago" at bounding box center [976, 455] width 64 height 14
drag, startPoint x: 968, startPoint y: 453, endPoint x: 855, endPoint y: 480, distance: 116.2
click at [855, 480] on p "This is for [DATE] and Wednesdays - [DATE] all day and [DATE] half day teaching…" at bounding box center [790, 492] width 435 height 29
click at [669, 477] on p "This is for [DATE] and Wednesdays - [DATE] all day and [DATE] half day teaching…" at bounding box center [790, 492] width 435 height 29
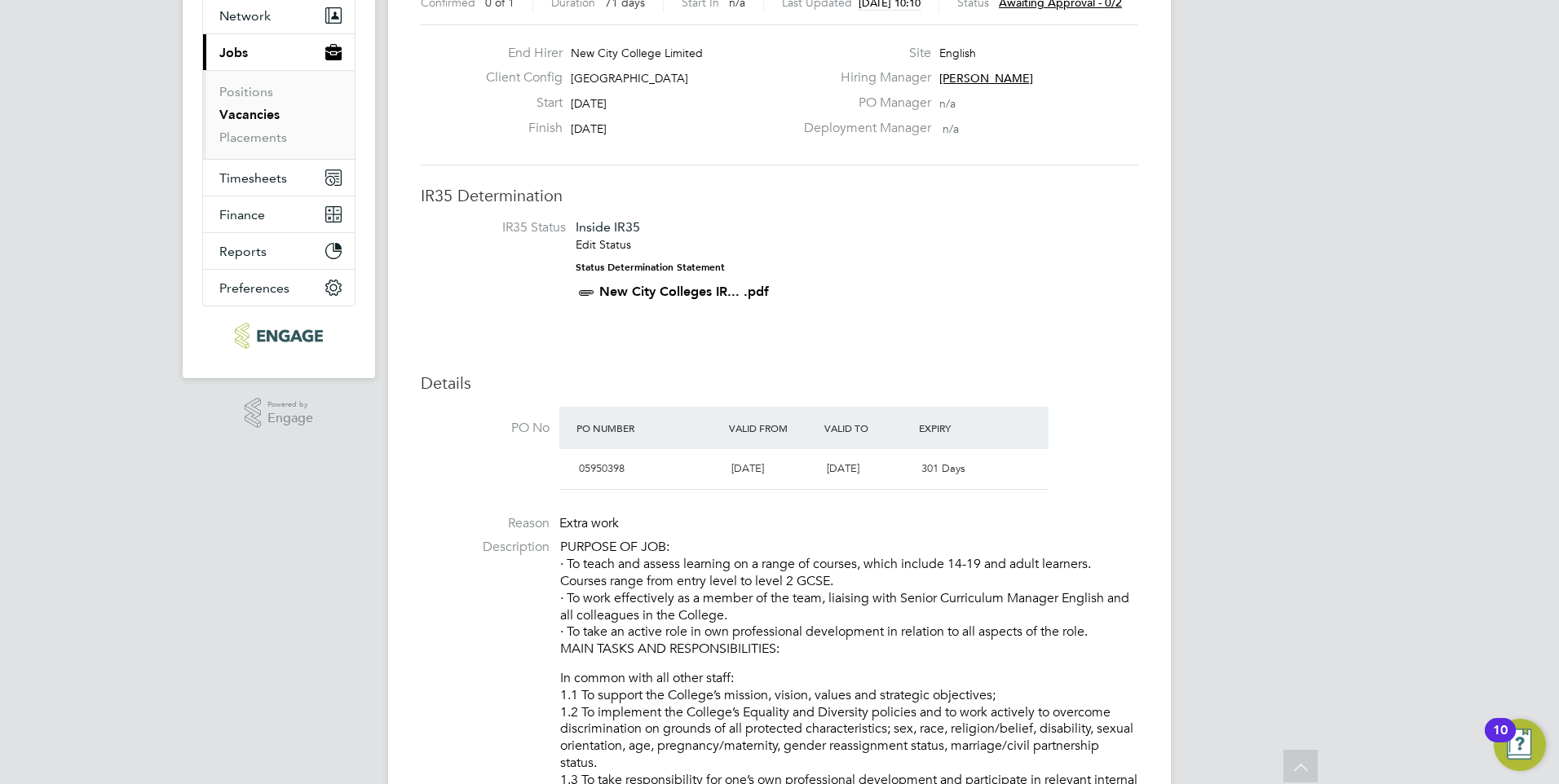
scroll to position [0, 0]
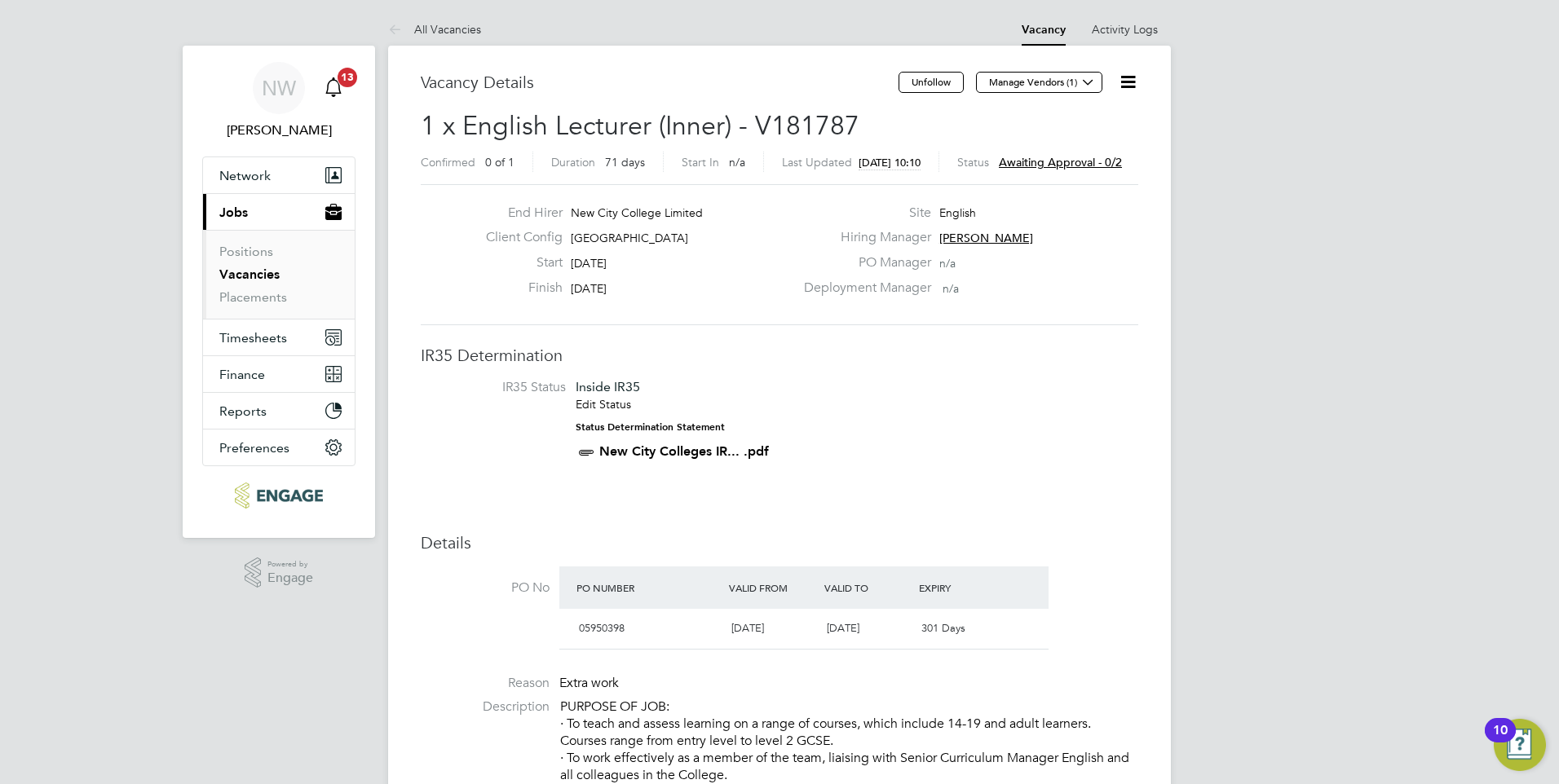
click at [330, 84] on icon "Main navigation" at bounding box center [333, 87] width 20 height 20
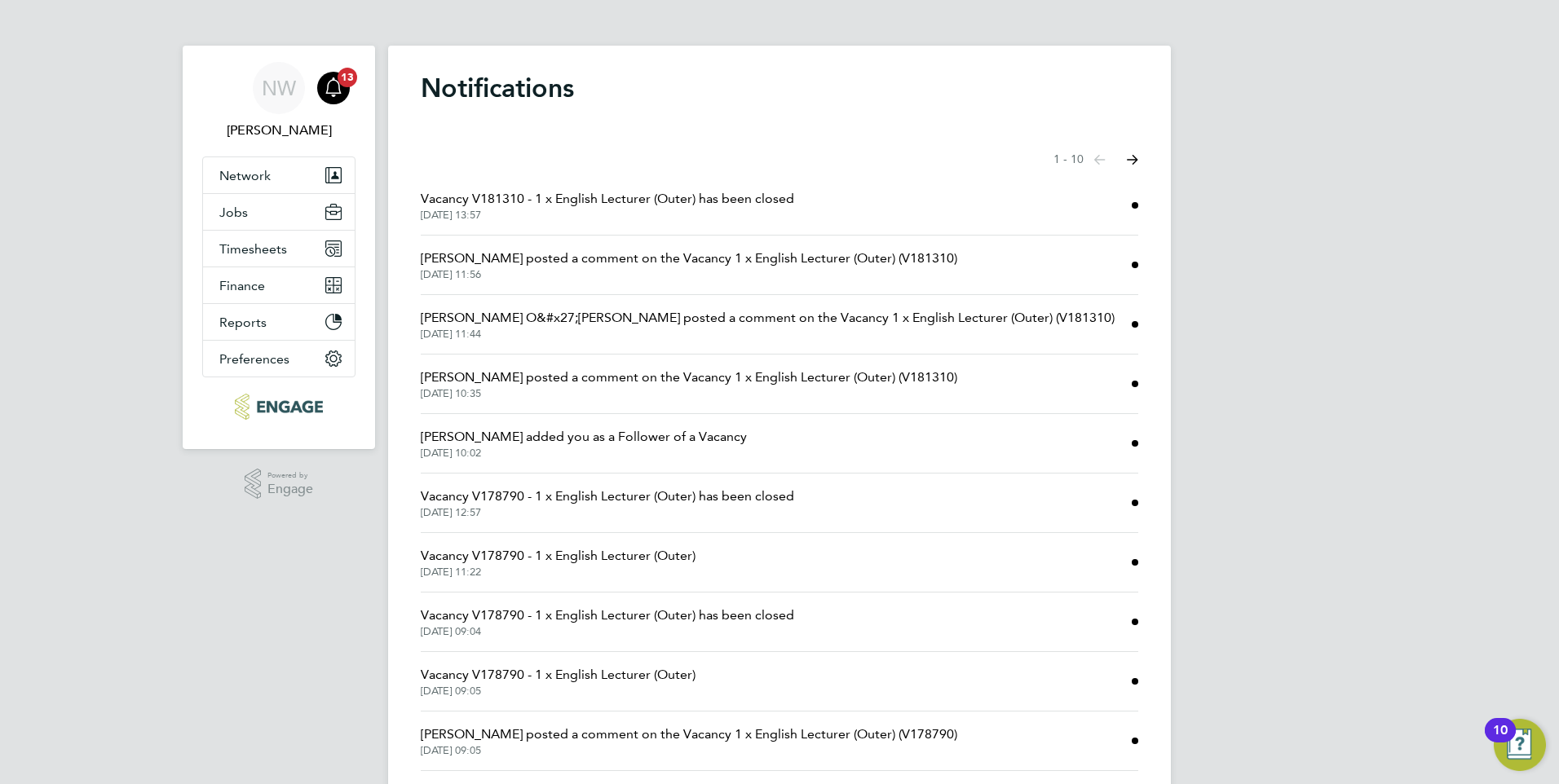
click at [754, 9] on ng-component "Notifications Showing items 1 - 10 items Previous page Next page Vacancy V18131…" at bounding box center [779, 401] width 782 height 804
